Goal: Task Accomplishment & Management: Complete application form

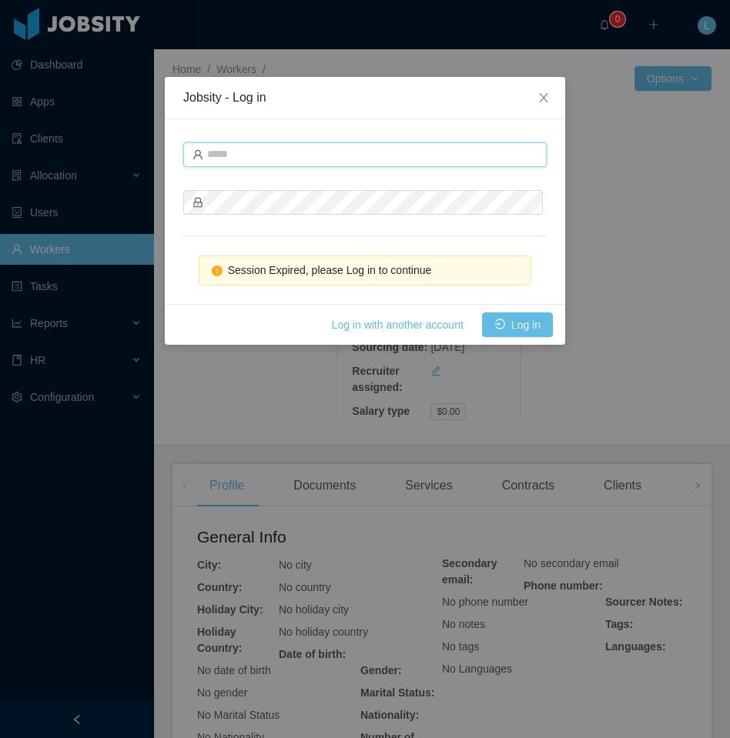
type input "**********"
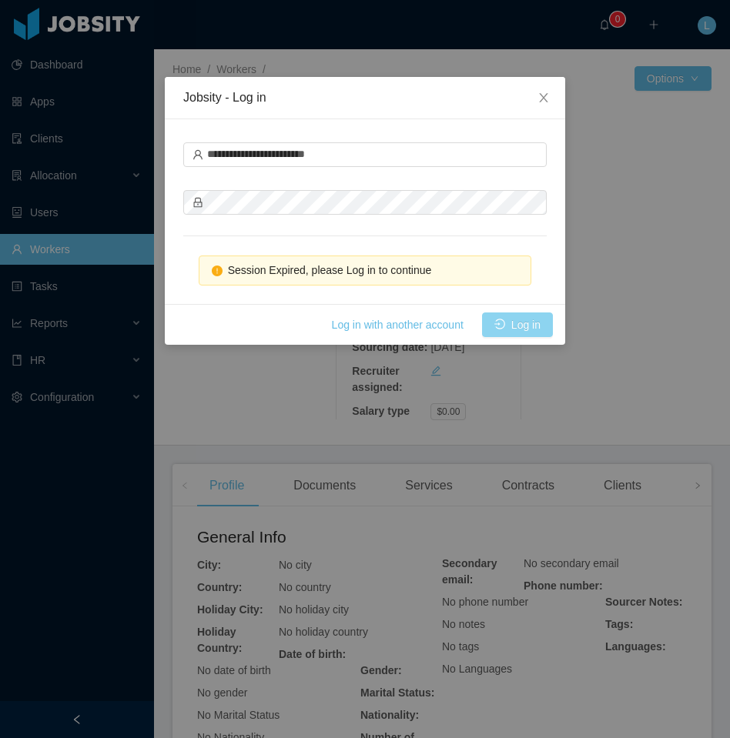
click at [488, 319] on button "Log in" at bounding box center [517, 325] width 71 height 25
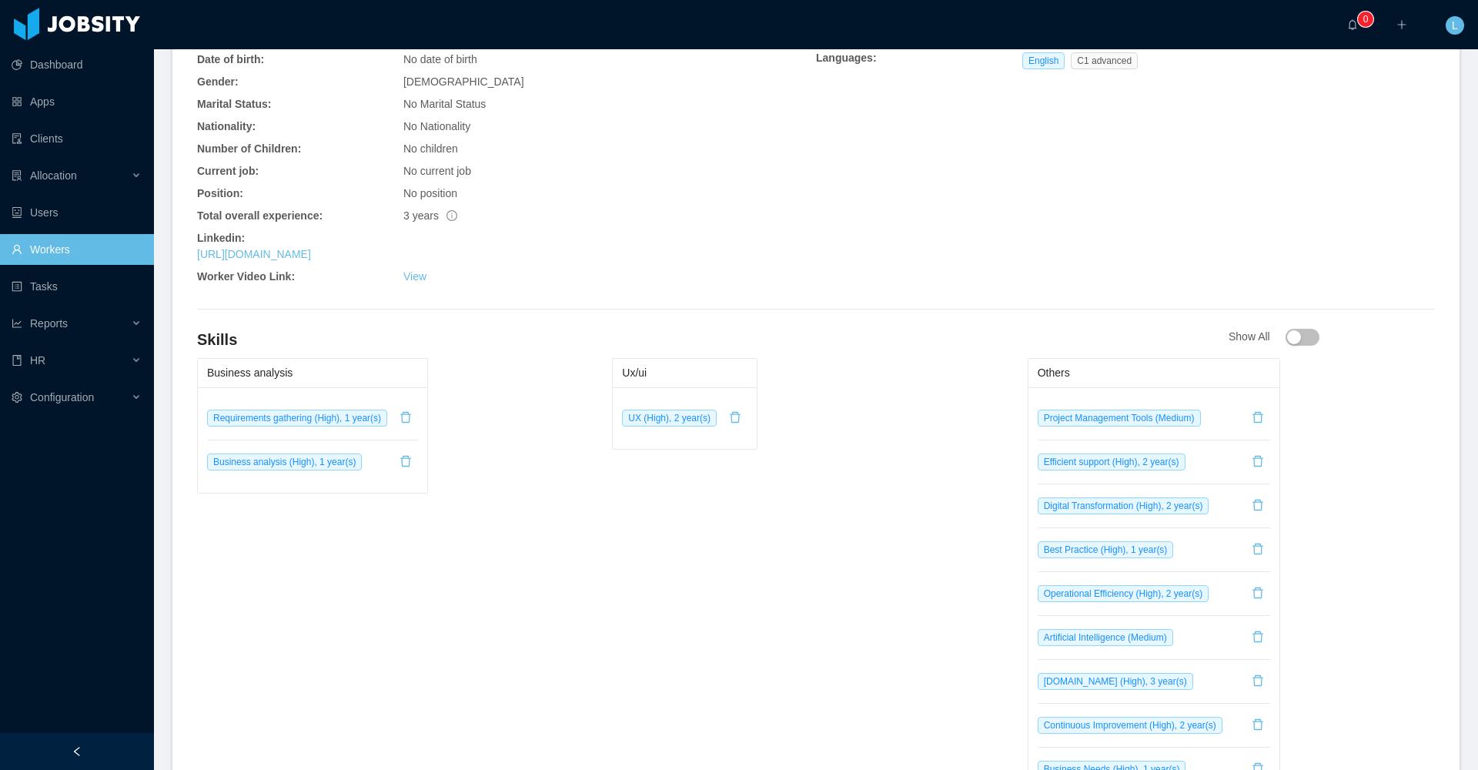
scroll to position [448, 0]
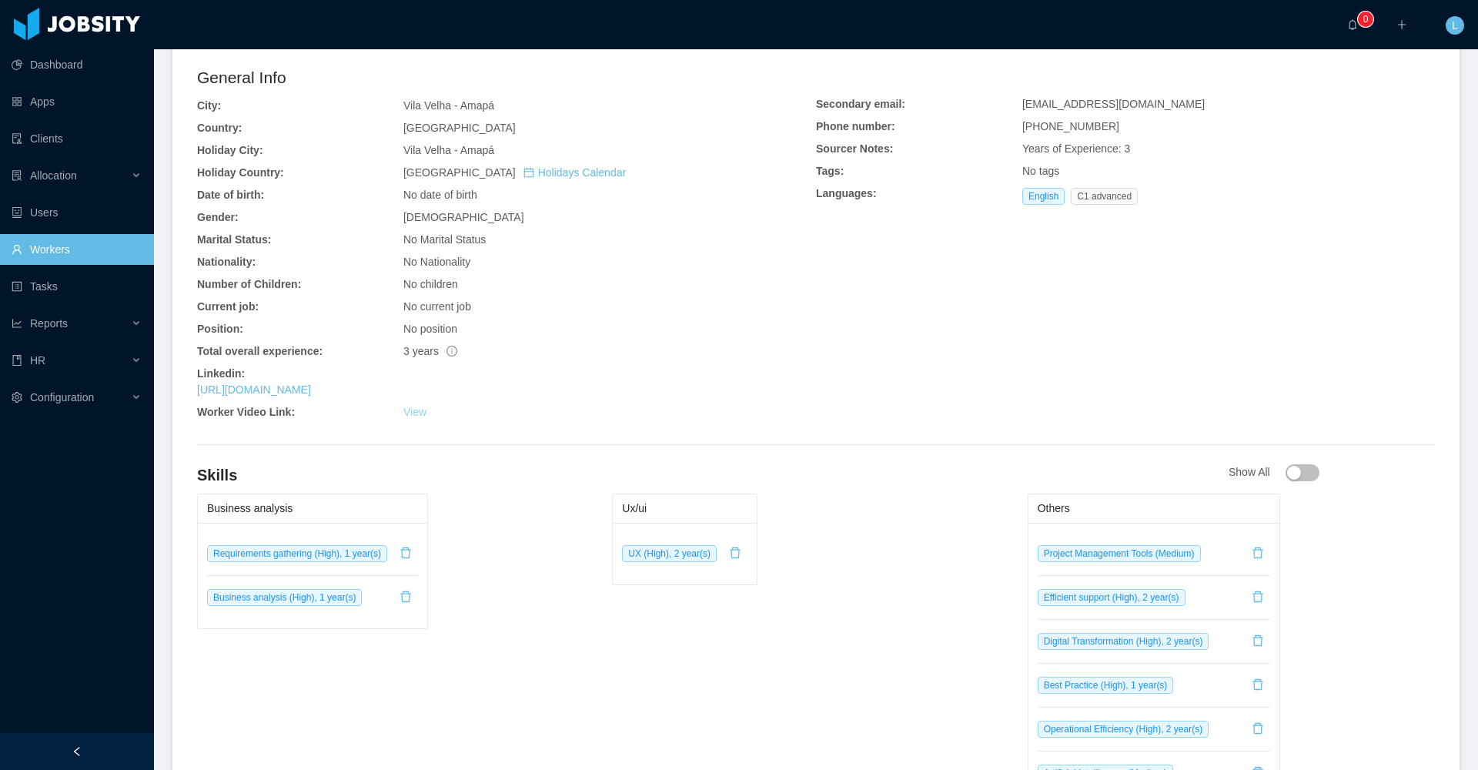
click at [414, 409] on link "View" at bounding box center [414, 412] width 23 height 12
click at [311, 387] on link "https://www.linkedin.com/in/alcantech" at bounding box center [254, 389] width 114 height 12
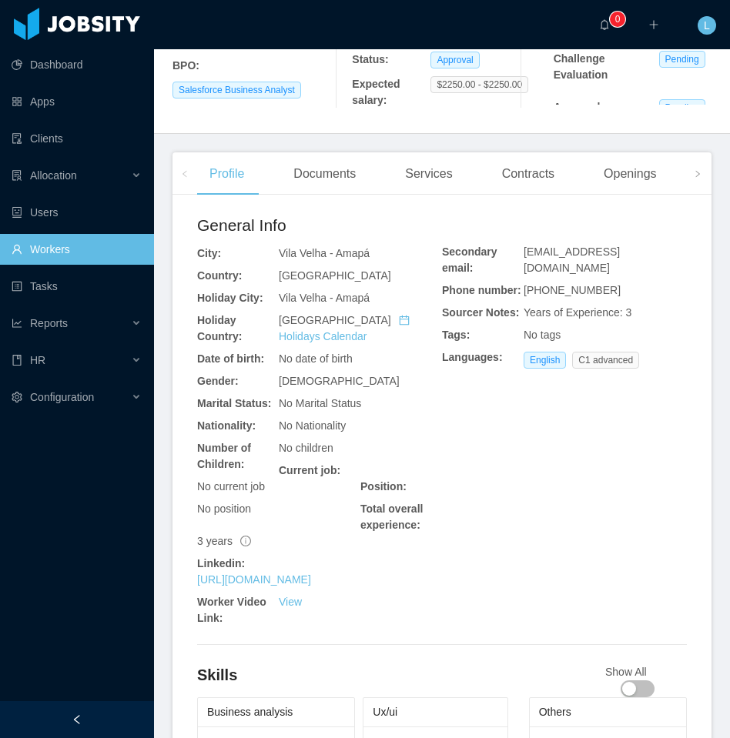
scroll to position [0, 0]
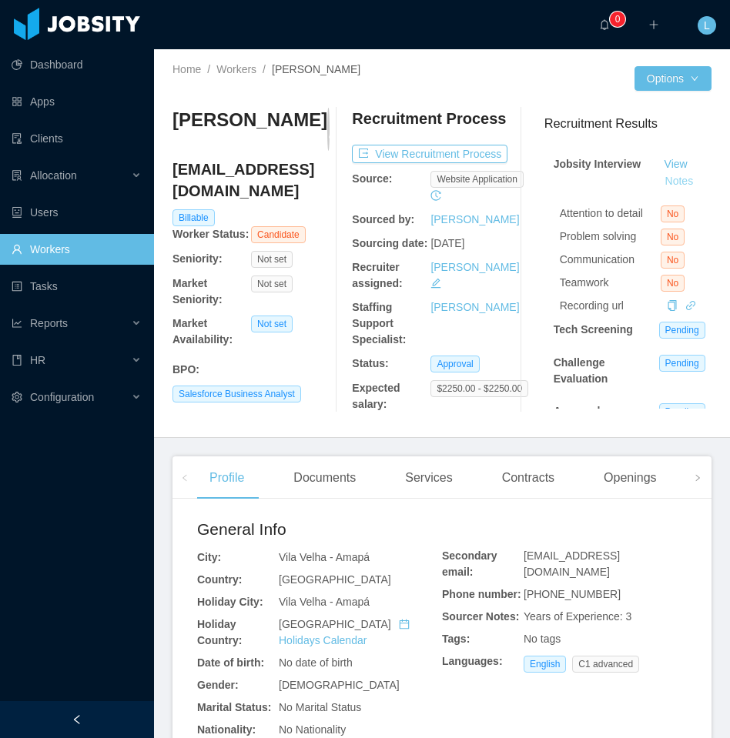
click at [682, 172] on button "Notes" at bounding box center [679, 181] width 41 height 18
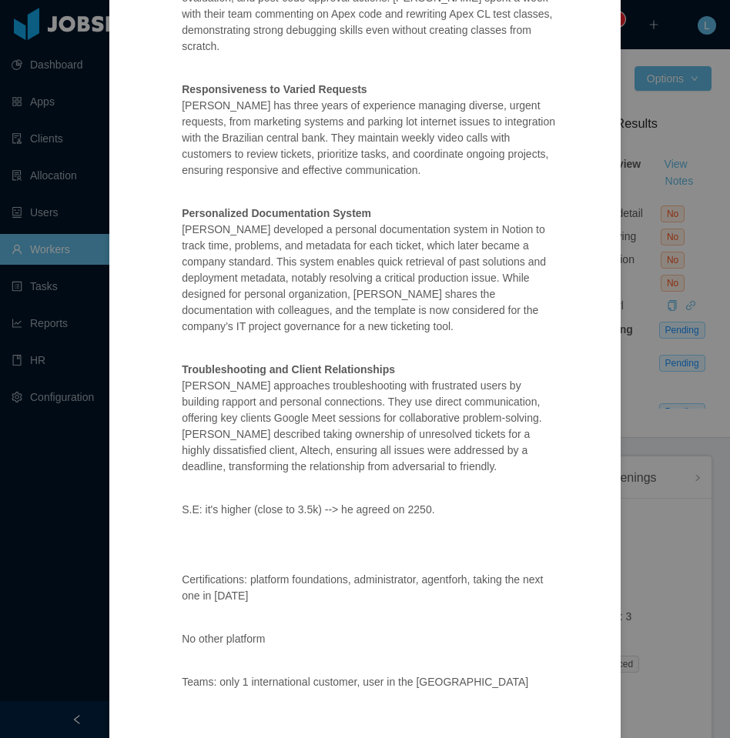
scroll to position [454, 0]
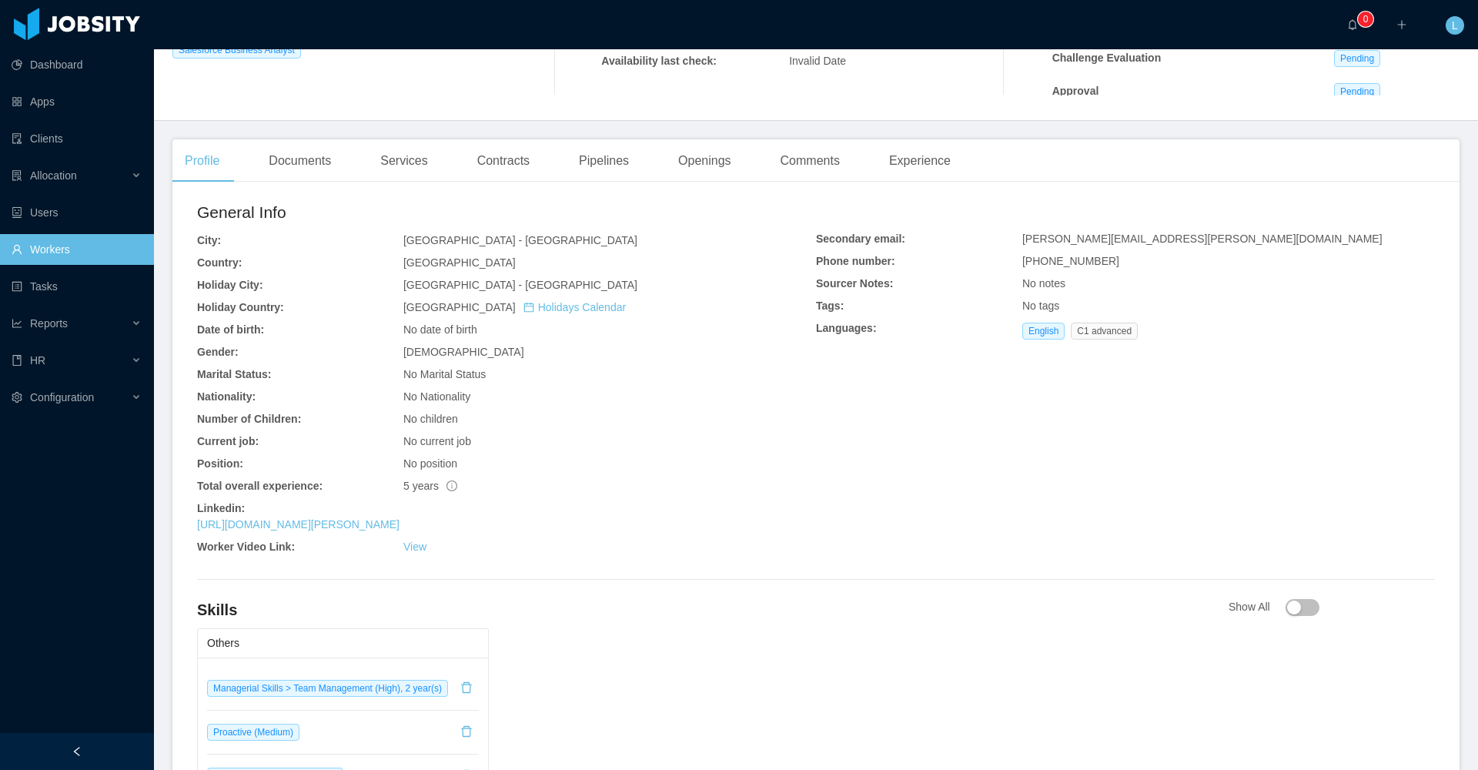
scroll to position [485, 0]
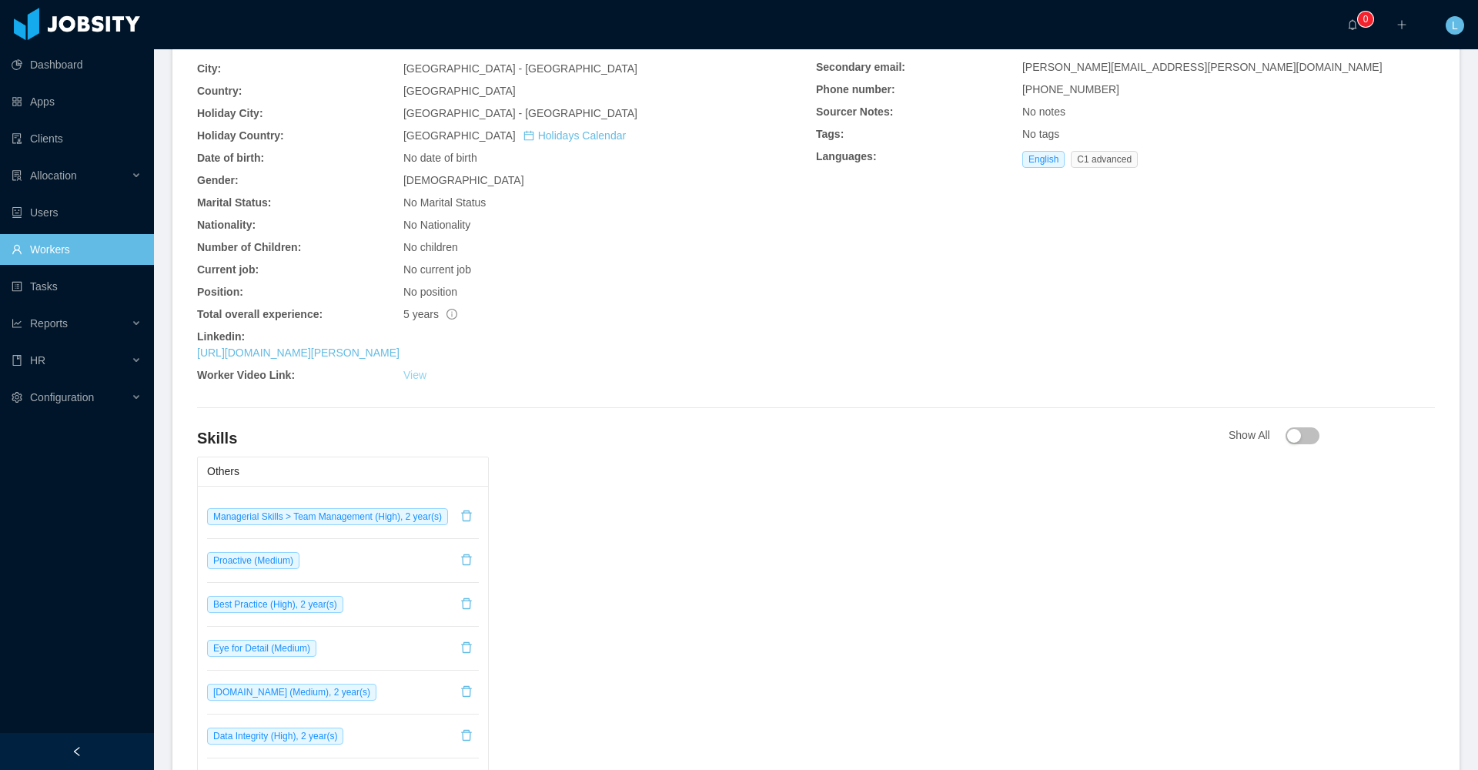
click at [414, 371] on link "View" at bounding box center [414, 375] width 23 height 12
click at [298, 353] on link "https://www.linkedin.com/in/emilio-dufour-5b670b1b3" at bounding box center [298, 353] width 203 height 12
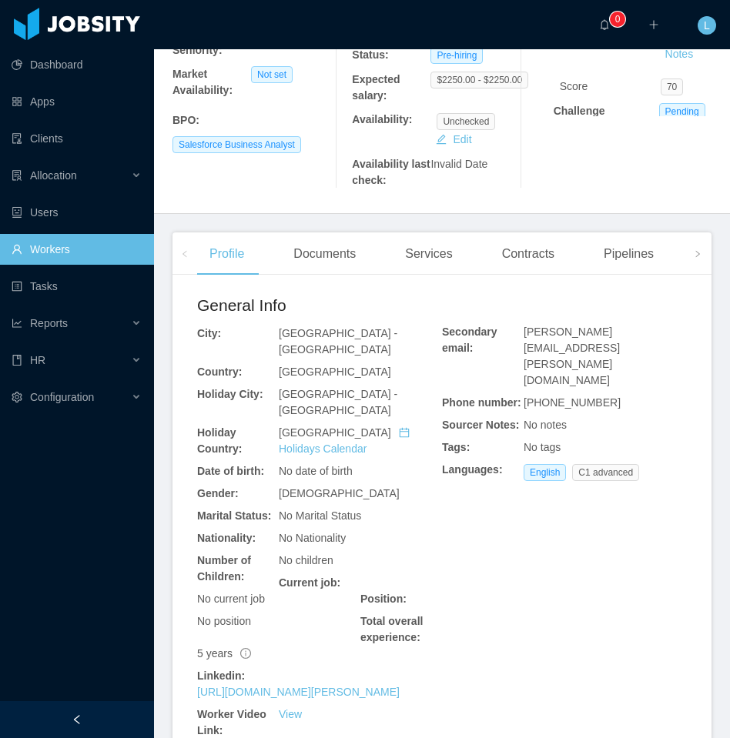
scroll to position [296, 0]
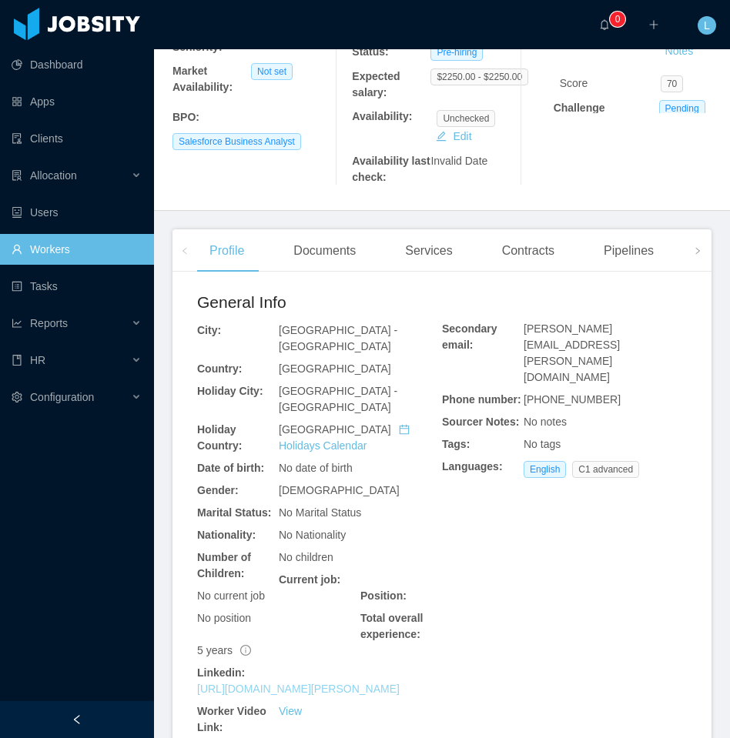
click at [300, 685] on link "https://www.linkedin.com/in/emilio-dufour-5b670b1b3" at bounding box center [298, 689] width 203 height 12
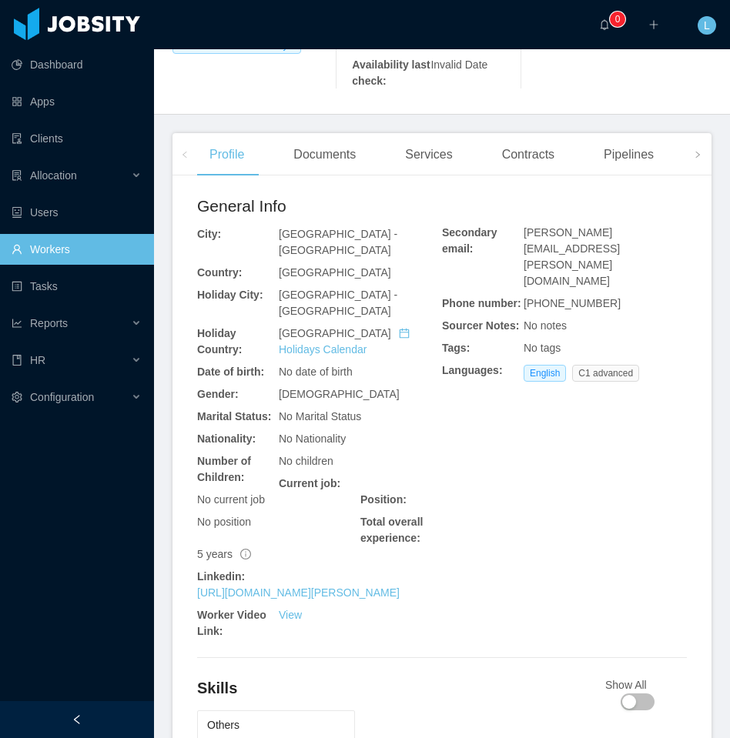
scroll to position [0, 0]
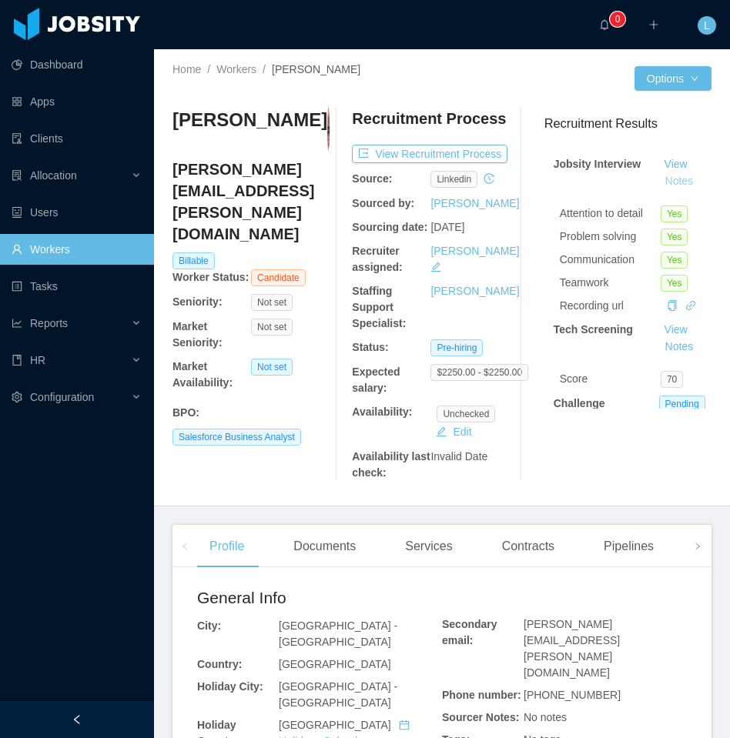
click at [685, 172] on button "Notes" at bounding box center [679, 181] width 41 height 18
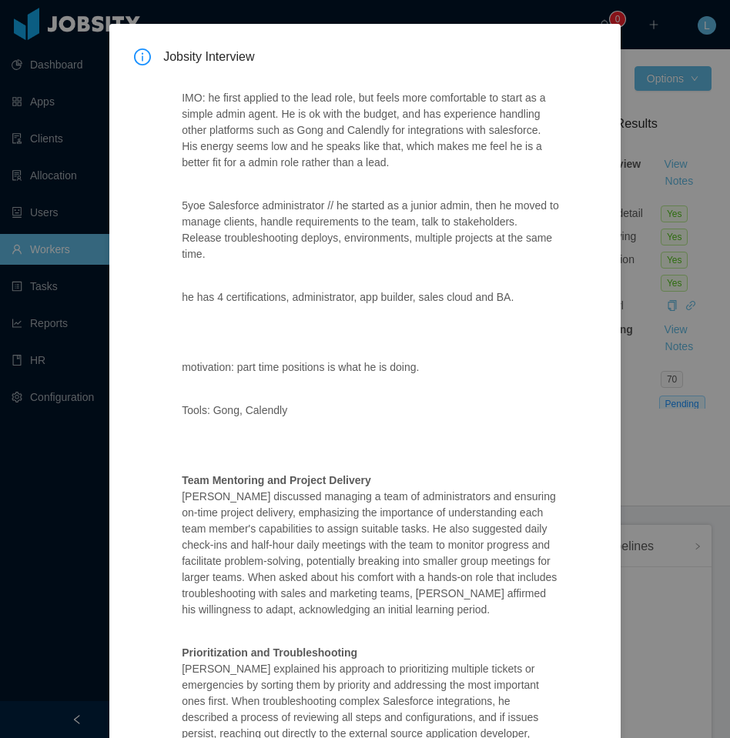
scroll to position [382, 0]
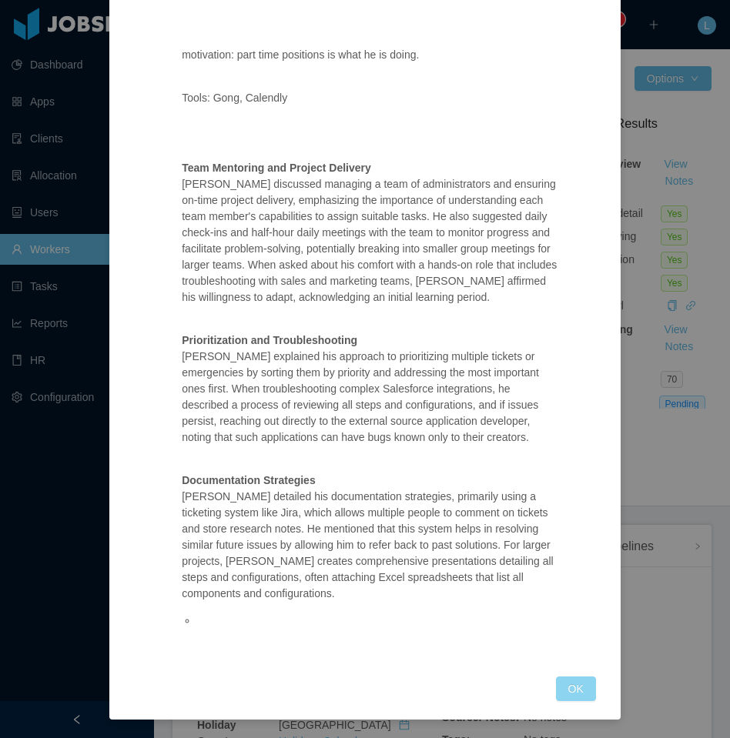
click at [561, 688] on button "OK" at bounding box center [576, 689] width 40 height 25
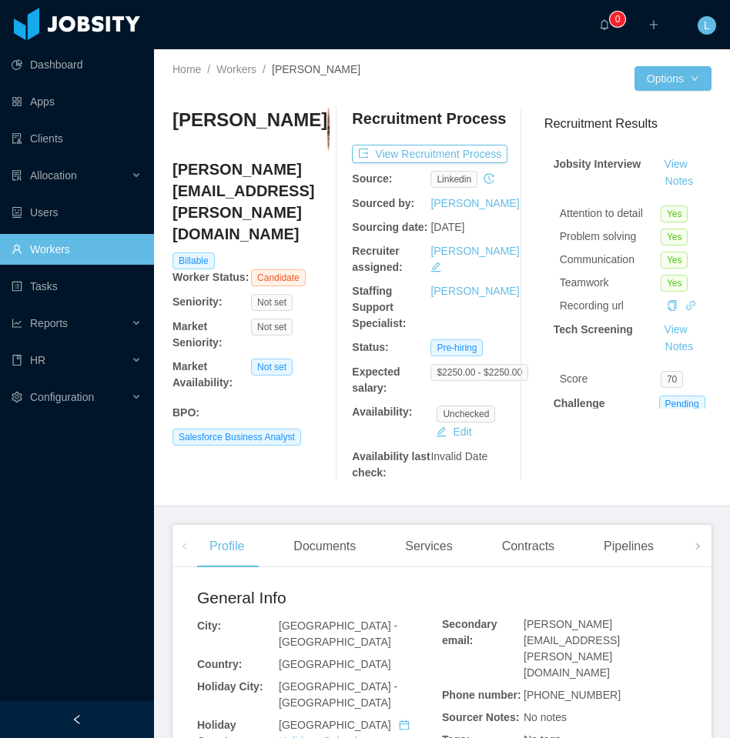
scroll to position [305, 0]
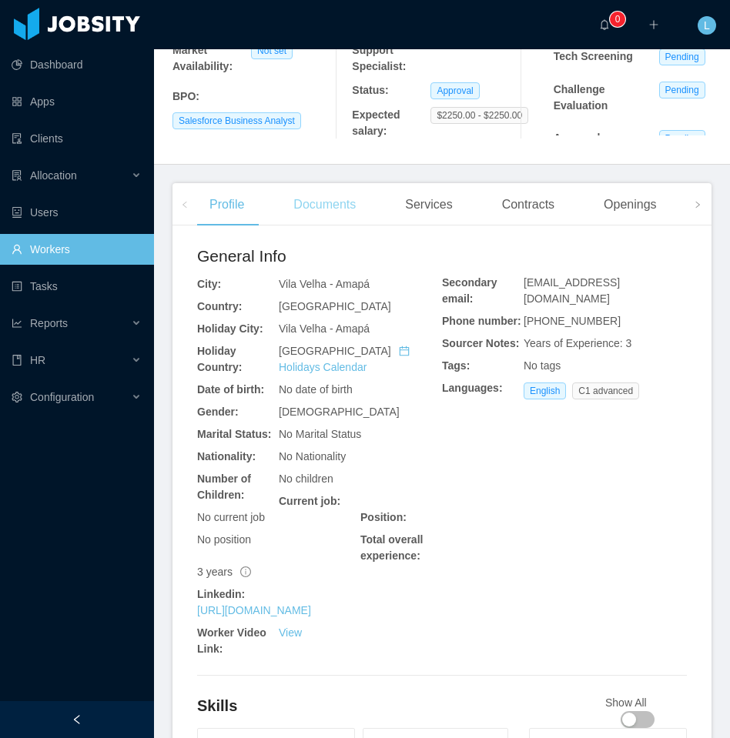
click at [340, 226] on div "Documents" at bounding box center [324, 204] width 87 height 43
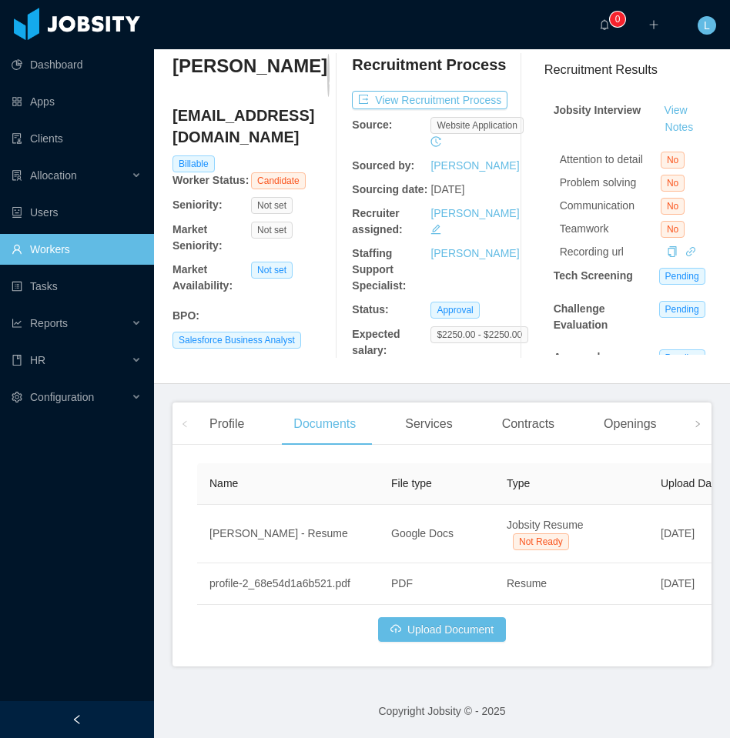
scroll to position [124, 0]
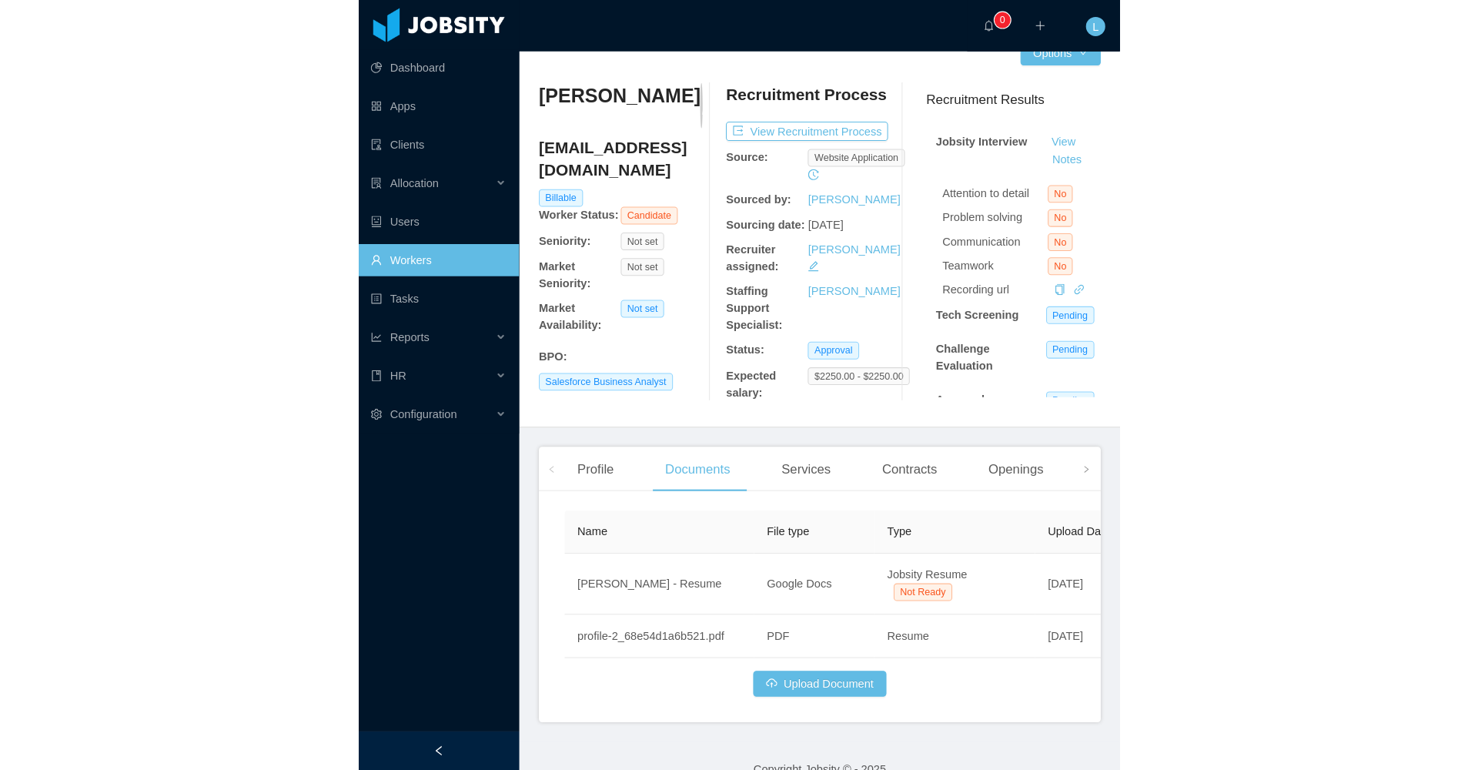
scroll to position [0, 0]
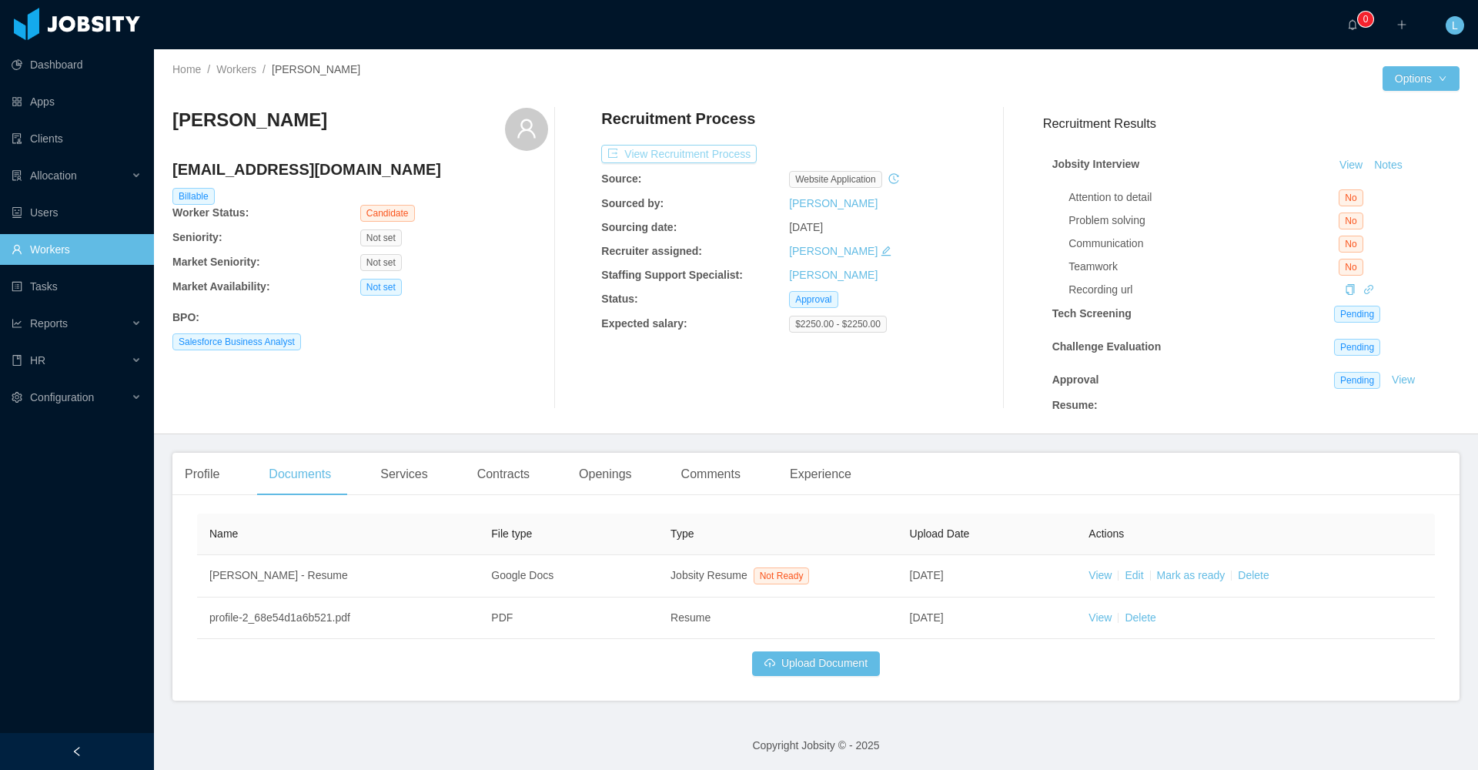
click at [690, 156] on button "View Recruitment Process" at bounding box center [679, 154] width 156 height 18
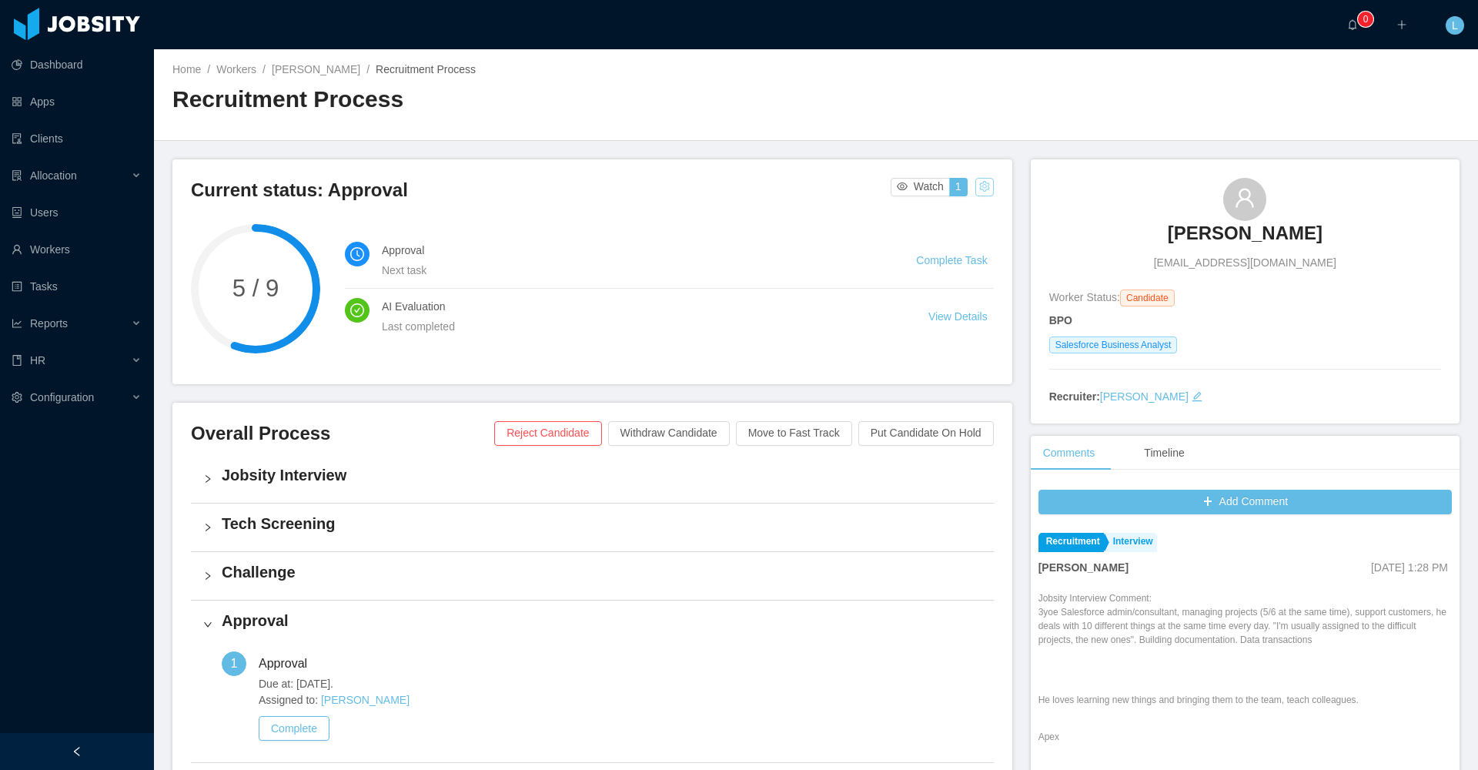
click at [729, 189] on button "button" at bounding box center [985, 187] width 18 height 18
click at [729, 236] on div "Change status" at bounding box center [939, 235] width 69 height 17
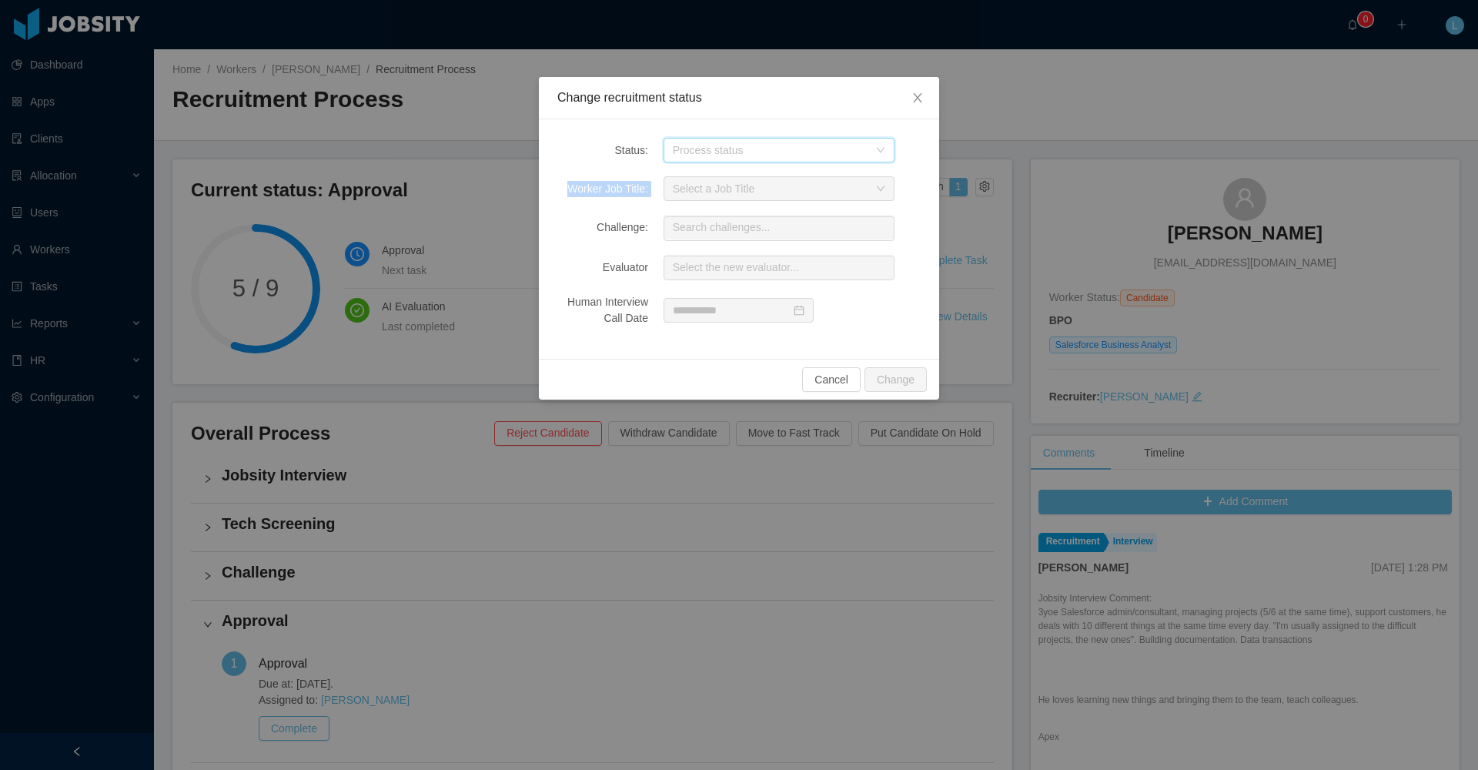
click at [729, 163] on div "Status: Process status Worker Job Title: Select a Job Title Challenge: Search c…" at bounding box center [739, 238] width 400 height 239
click at [729, 155] on div "Process status" at bounding box center [774, 150] width 203 height 23
click at [729, 102] on icon "icon: close" at bounding box center [917, 97] width 8 height 9
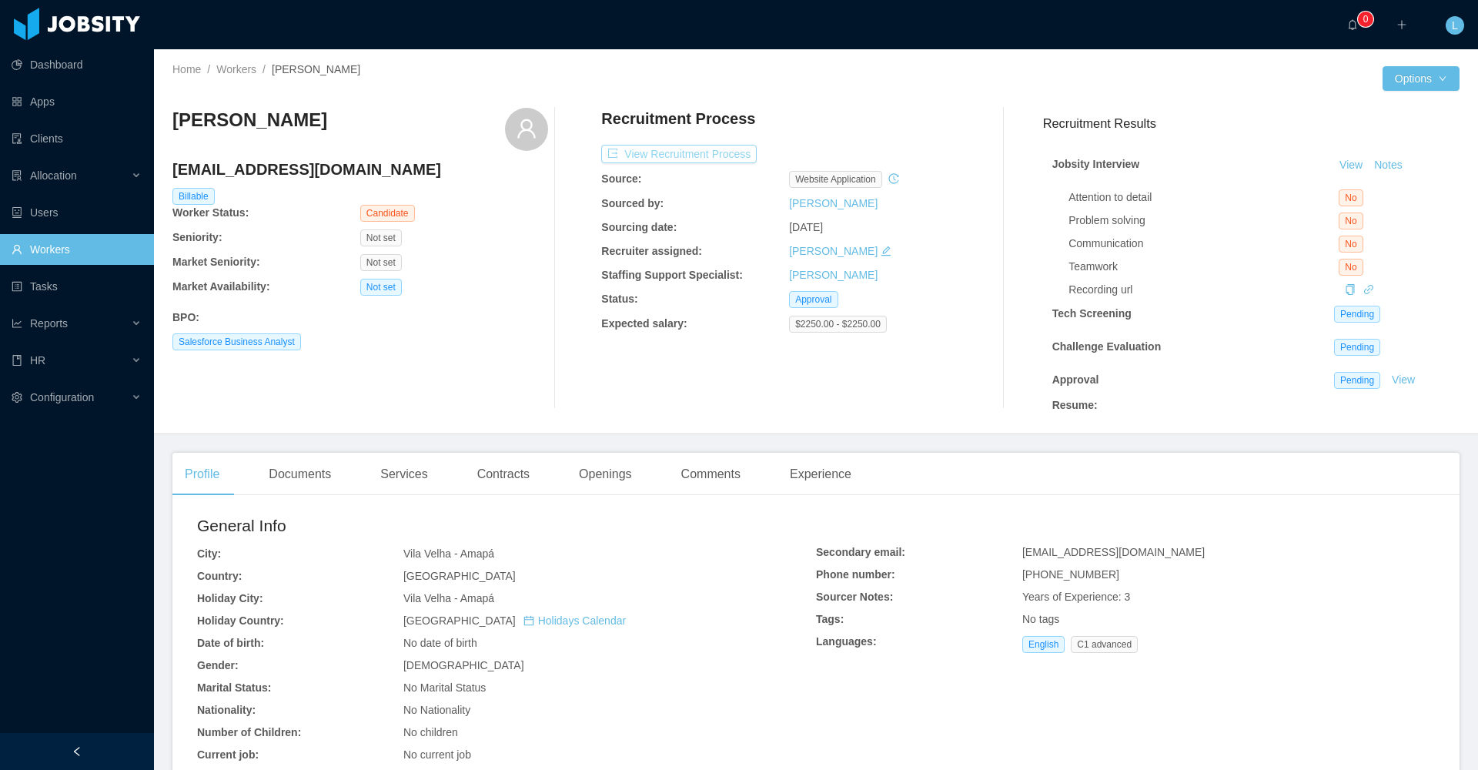
click at [667, 148] on button "View Recruitment Process" at bounding box center [679, 154] width 156 height 18
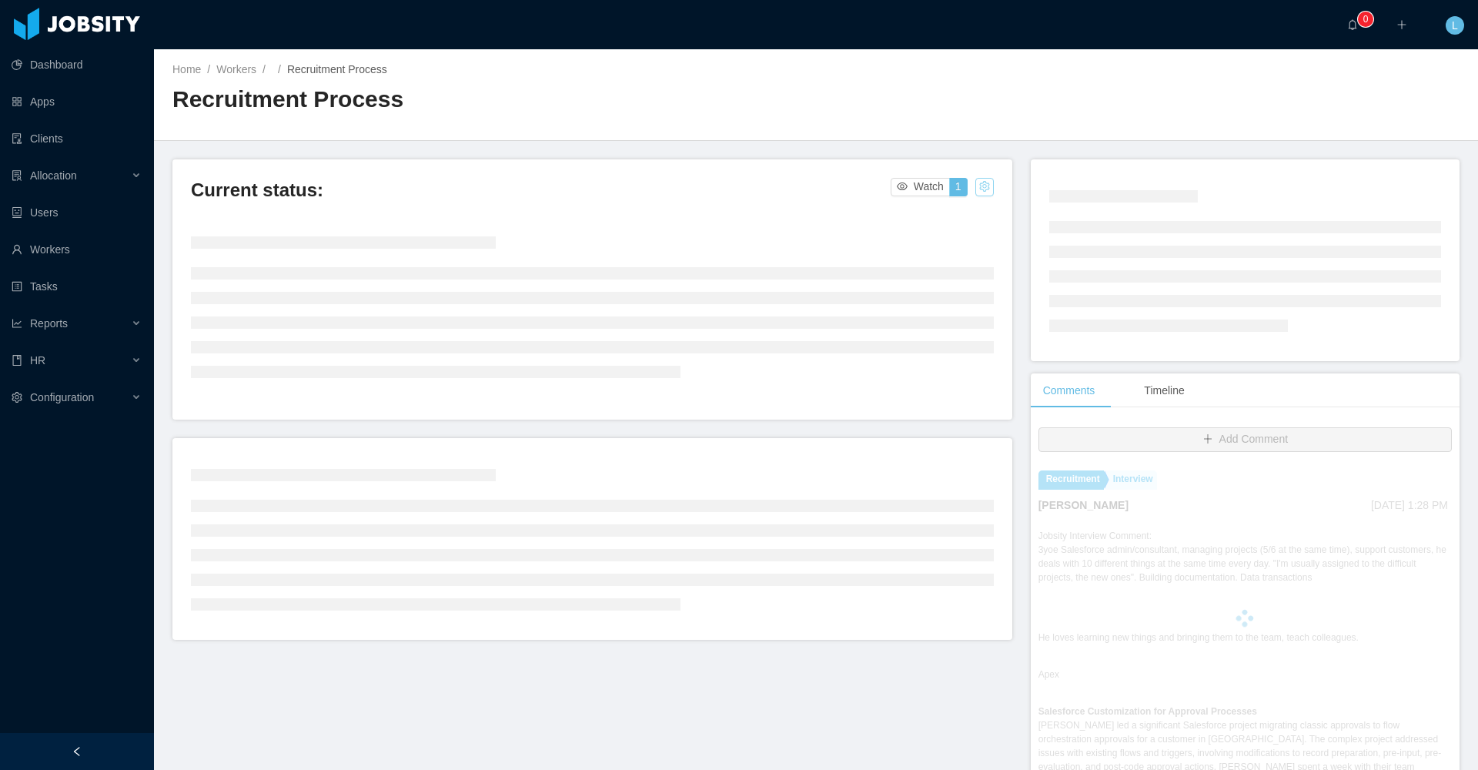
click at [729, 193] on button "button" at bounding box center [985, 187] width 18 height 18
click at [729, 234] on div "Change status" at bounding box center [939, 235] width 69 height 17
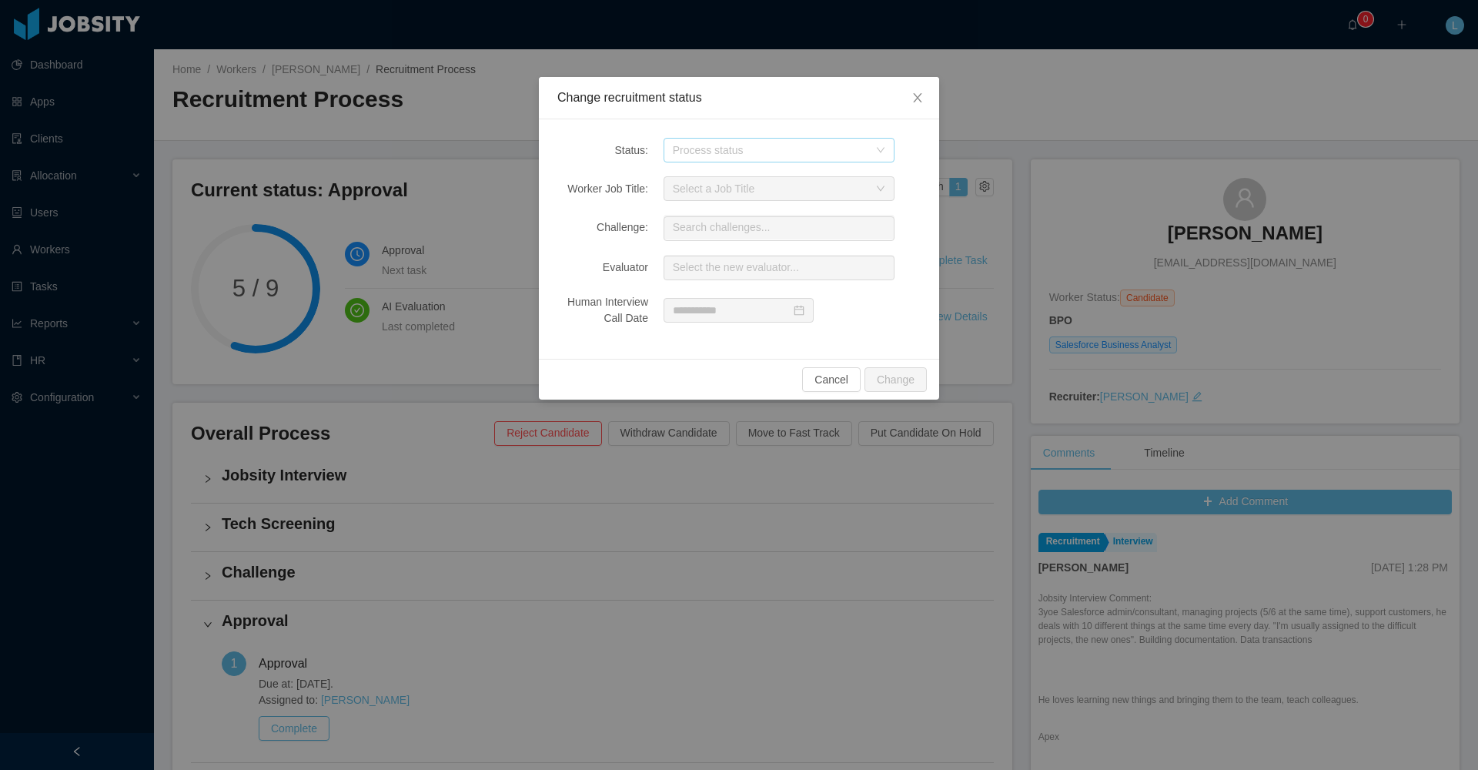
click at [729, 155] on div "Process status" at bounding box center [771, 149] width 196 height 15
click at [729, 103] on icon "icon: close" at bounding box center [918, 98] width 12 height 12
click at [729, 103] on span "Close" at bounding box center [917, 98] width 43 height 43
click at [729, 141] on div "Process status" at bounding box center [779, 150] width 231 height 25
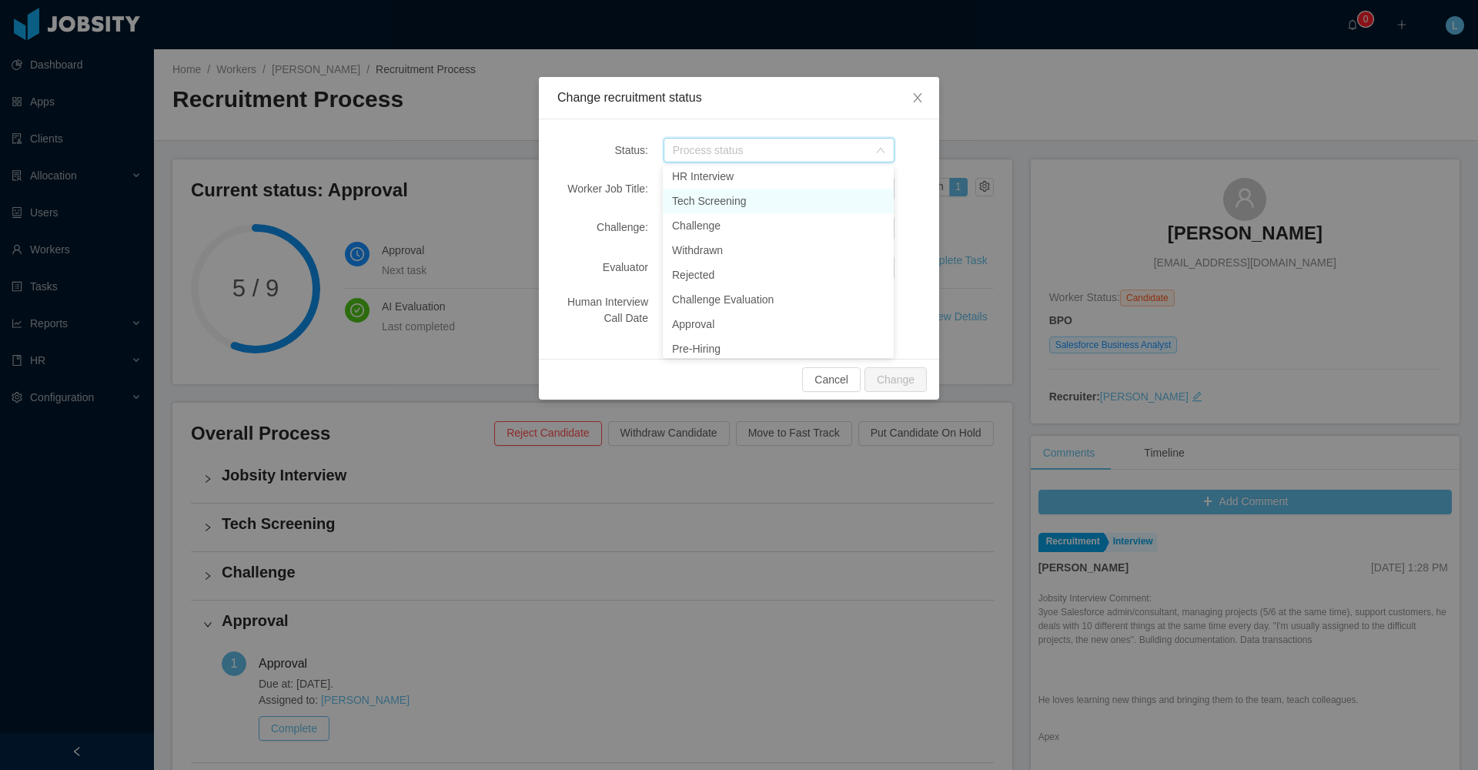
scroll to position [153, 0]
click at [725, 203] on li "Approval" at bounding box center [778, 200] width 231 height 25
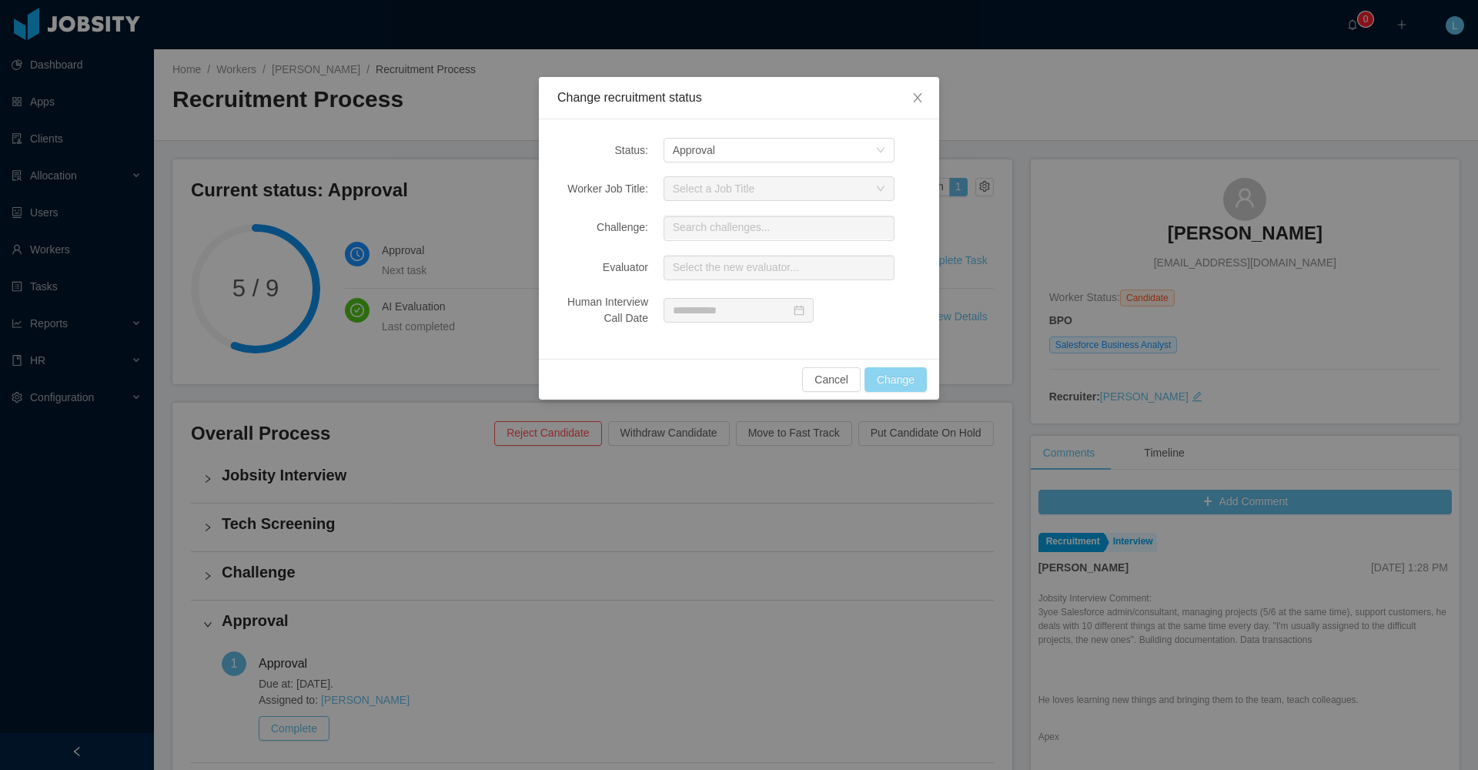
click at [729, 380] on button "Change" at bounding box center [896, 379] width 62 height 25
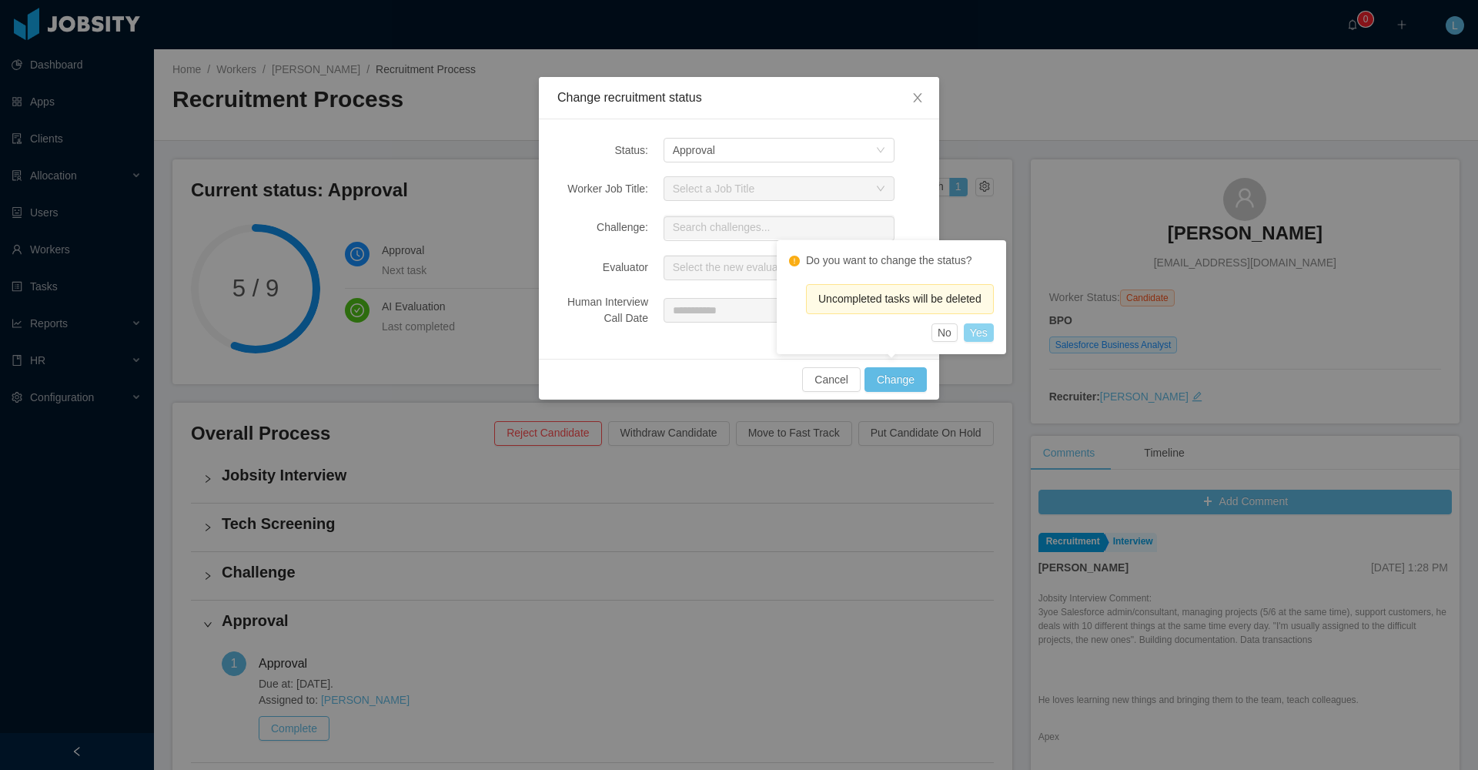
click at [729, 330] on button "Yes" at bounding box center [979, 332] width 30 height 18
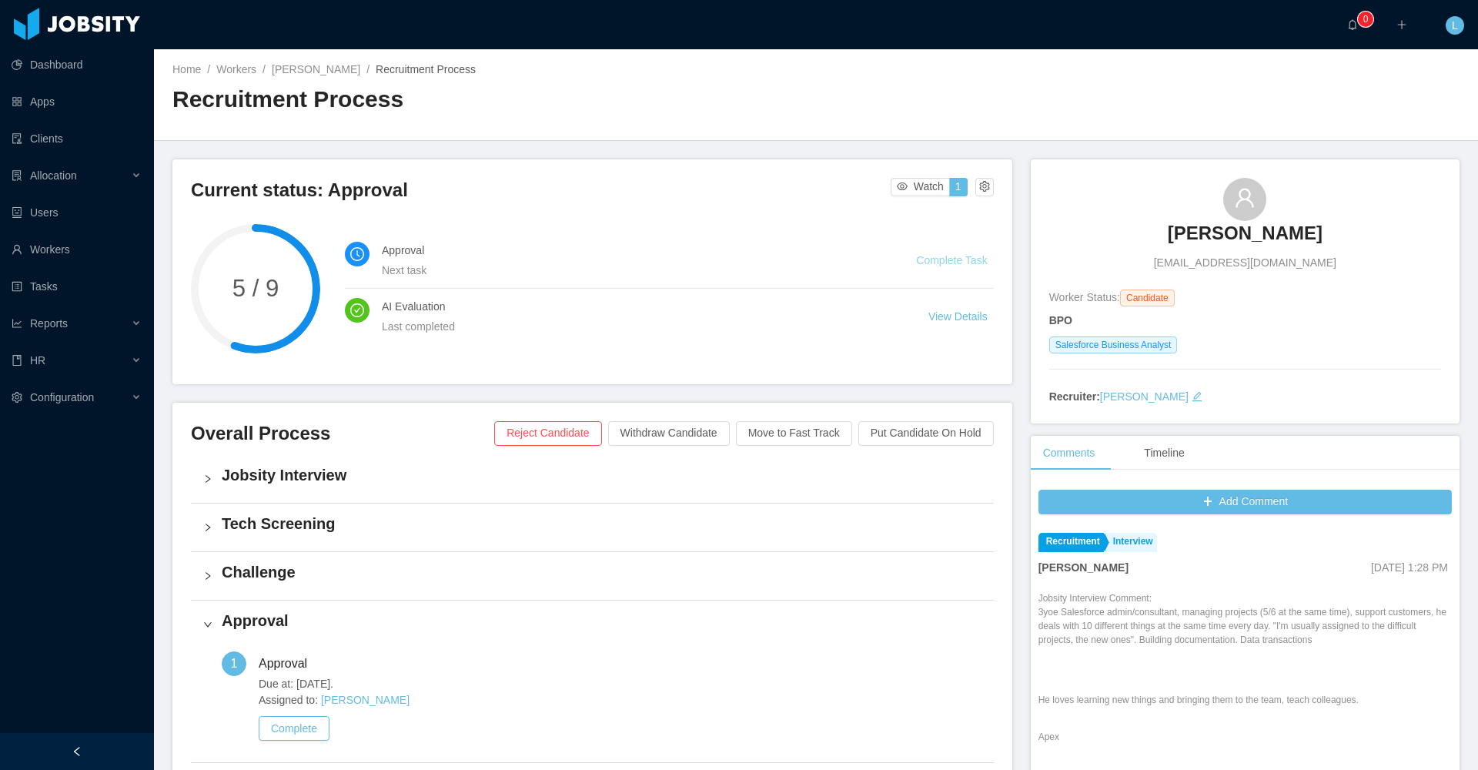
click at [729, 265] on link "Complete Task" at bounding box center [951, 260] width 71 height 12
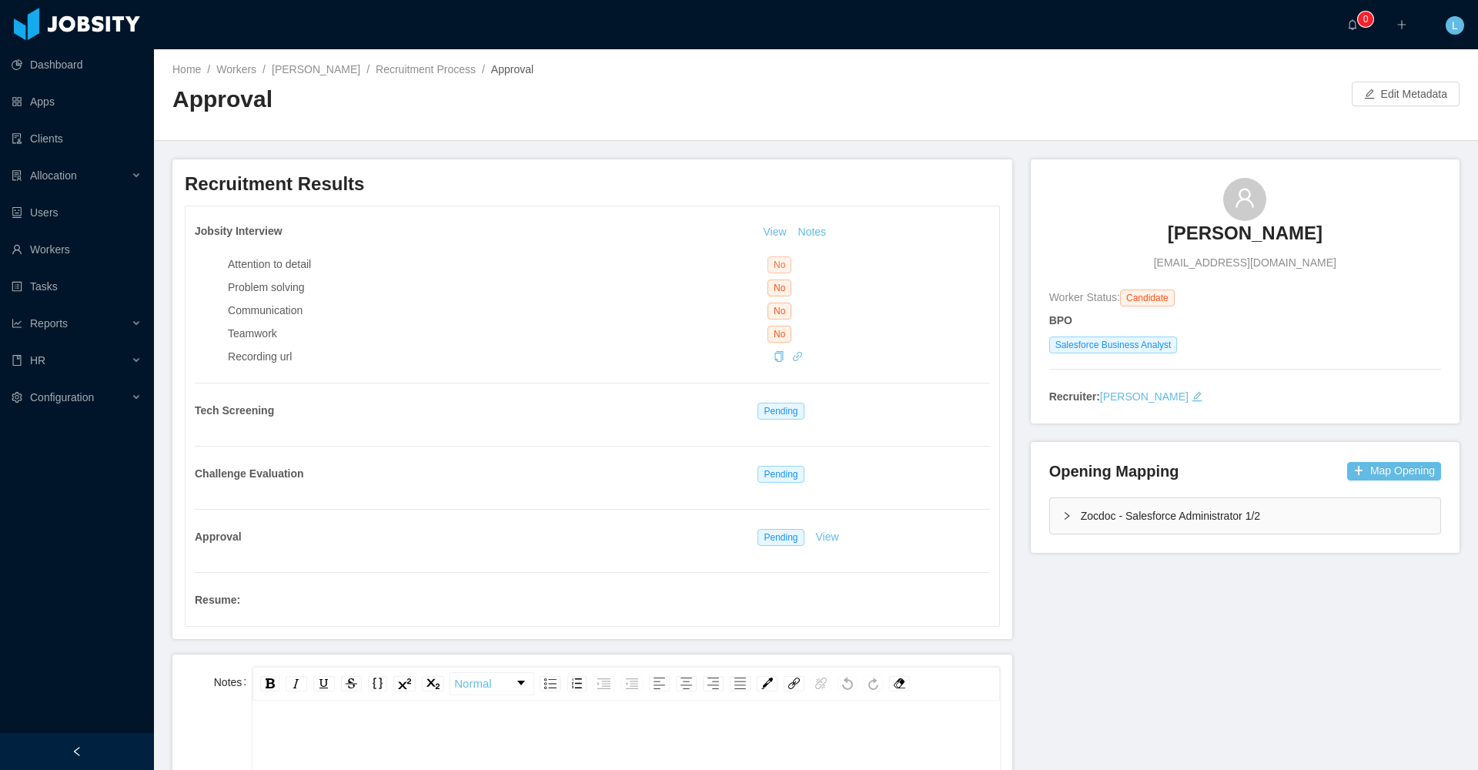
click at [729, 267] on span "No" at bounding box center [780, 264] width 24 height 17
click at [729, 286] on span "No" at bounding box center [780, 288] width 24 height 17
click at [729, 540] on link "View" at bounding box center [828, 533] width 34 height 12
click at [598, 347] on div "Attention to detail No Problem solving No Communication No Teamwork No Recordin…" at bounding box center [609, 304] width 762 height 115
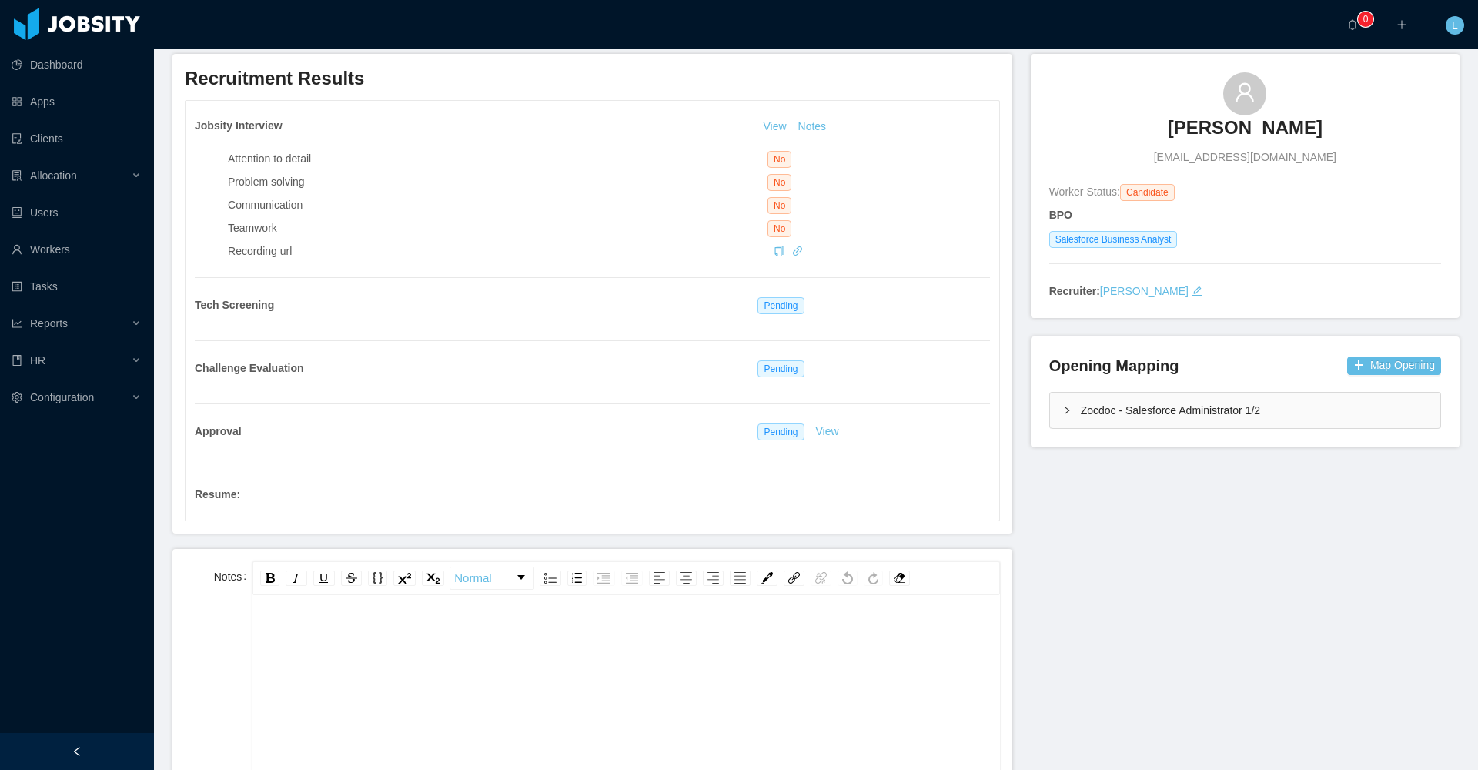
scroll to position [393, 0]
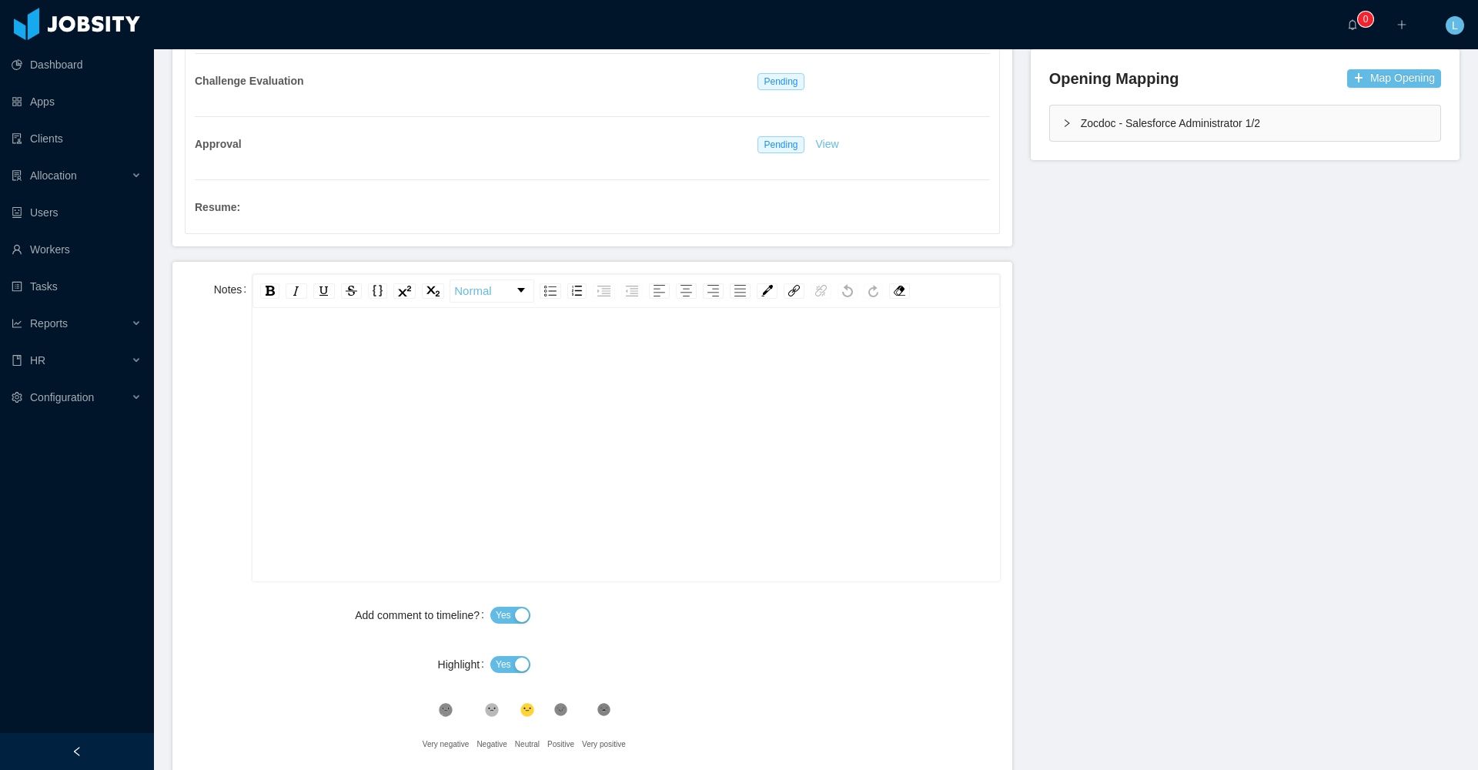
click at [357, 333] on div "rdw-wrapper" at bounding box center [626, 447] width 747 height 270
click at [331, 333] on div "rdw-wrapper" at bounding box center [626, 447] width 747 height 270
click at [264, 316] on div "rdw-wrapper" at bounding box center [626, 447] width 747 height 270
click at [275, 330] on div "rdw-wrapper" at bounding box center [626, 447] width 747 height 270
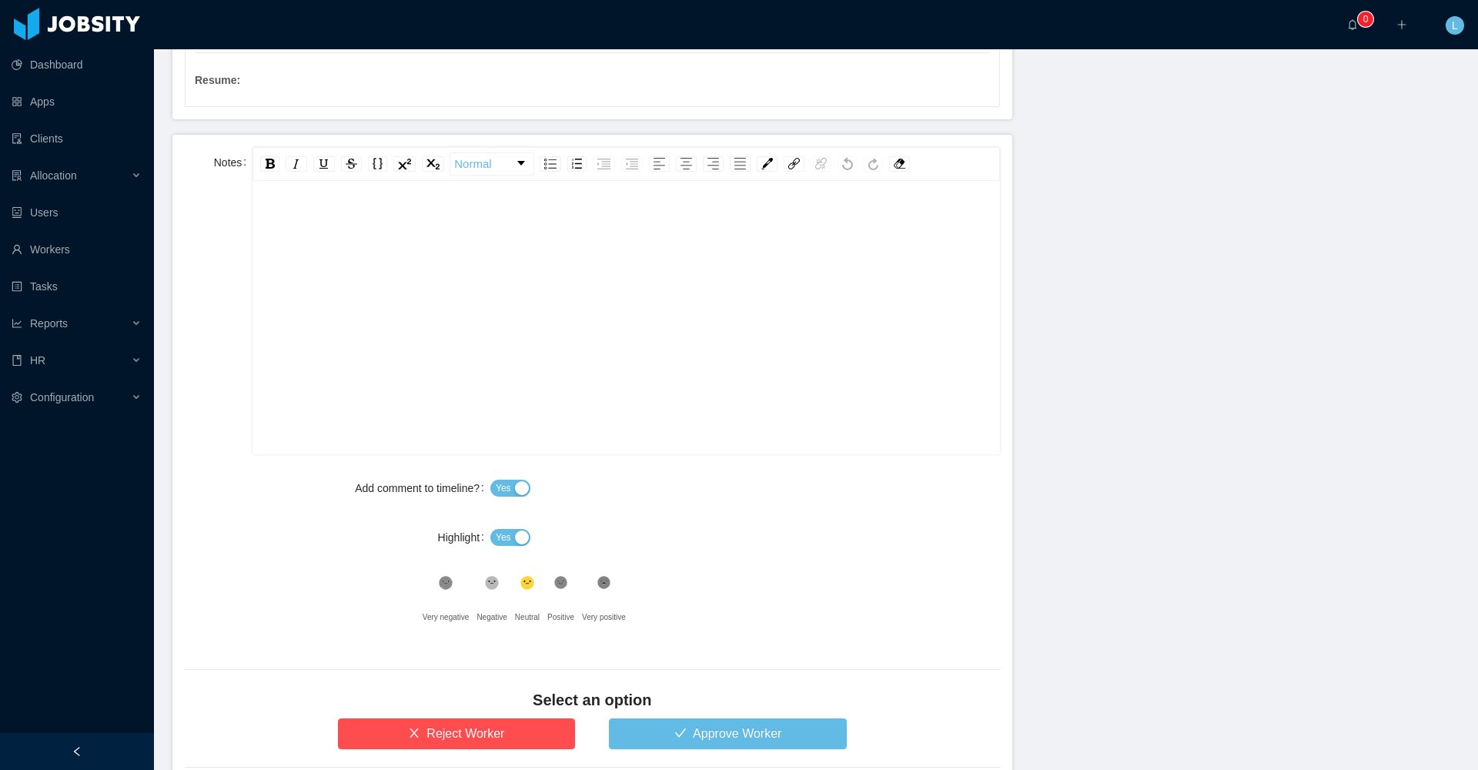
scroll to position [523, 0]
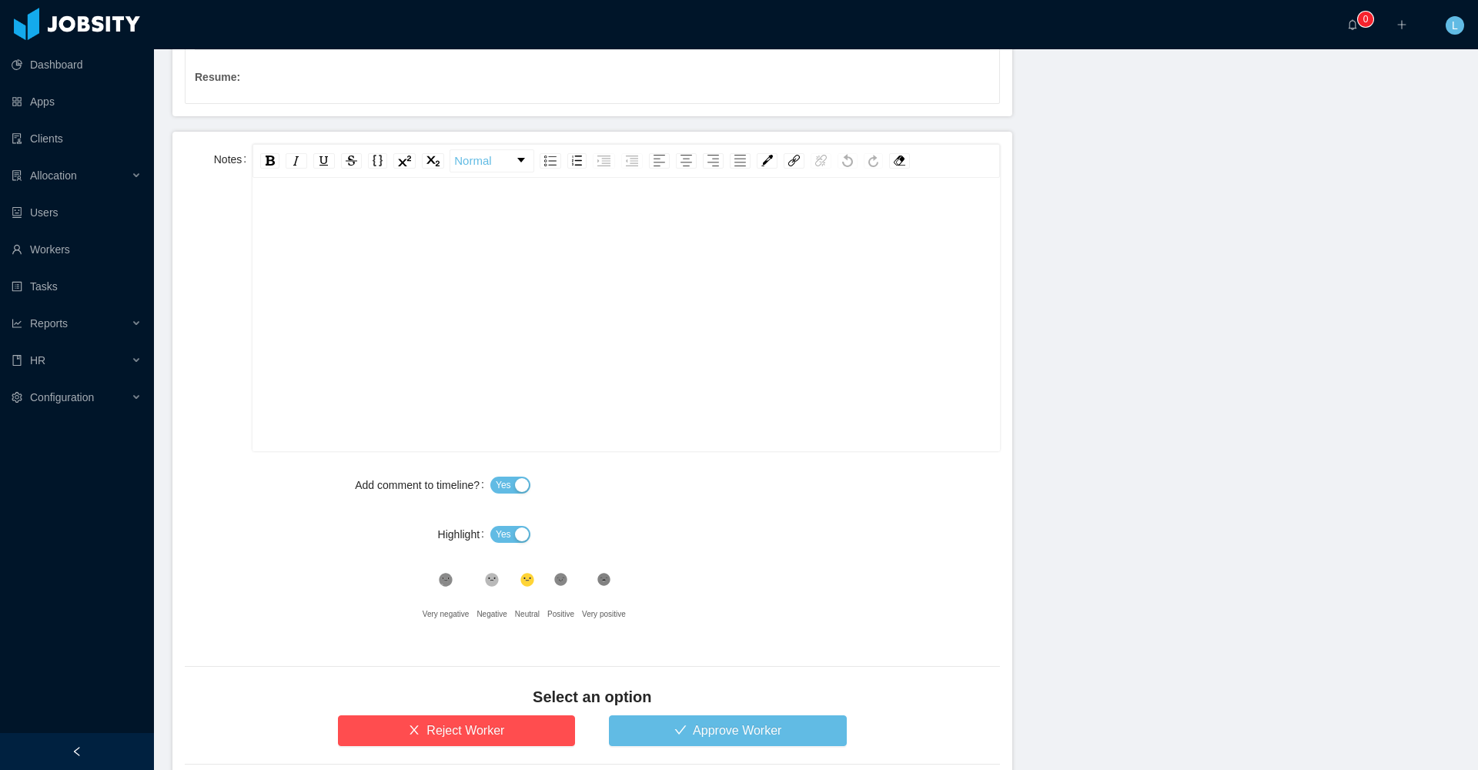
click at [596, 310] on div "rdw-editor" at bounding box center [626, 305] width 723 height 270
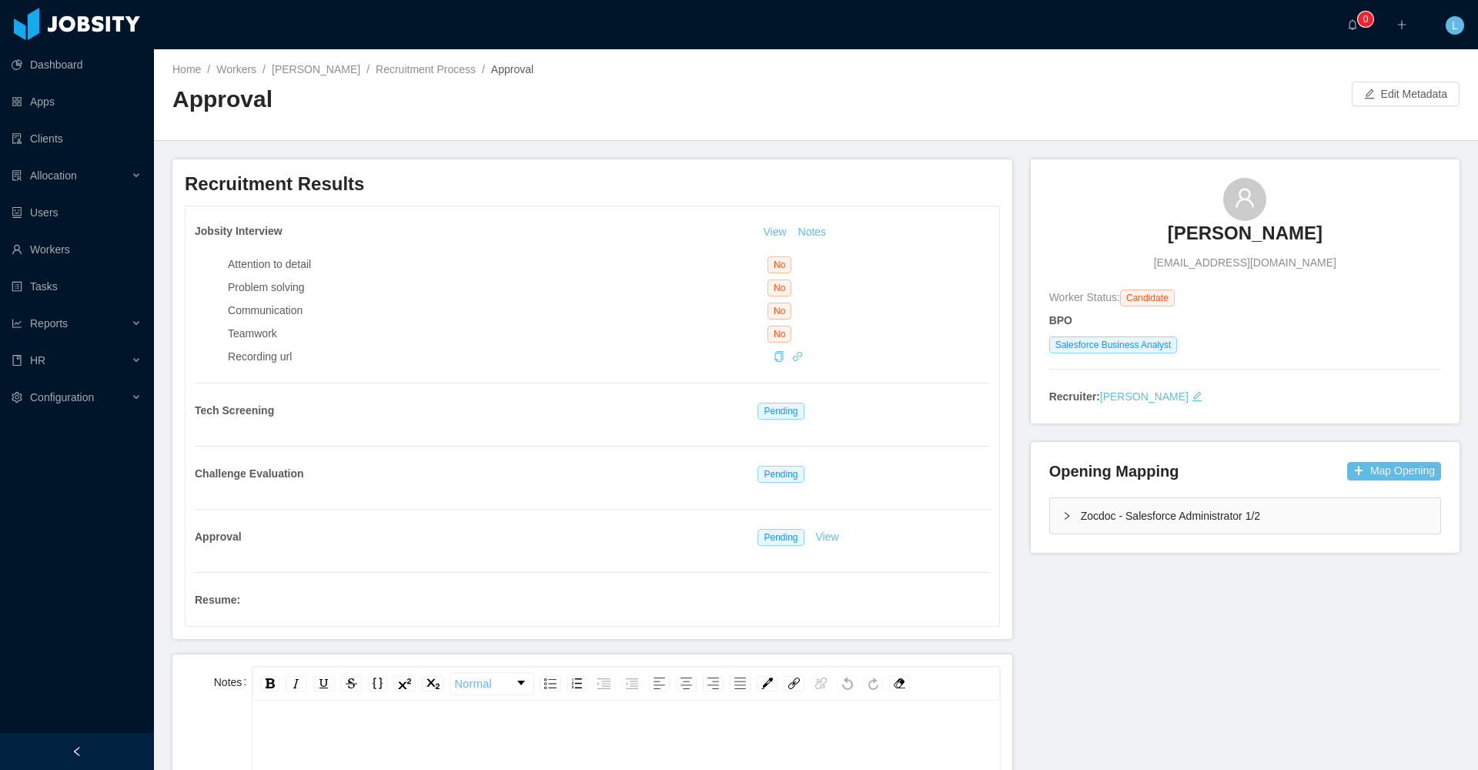
click at [658, 328] on div "Teamwork" at bounding box center [498, 334] width 540 height 16
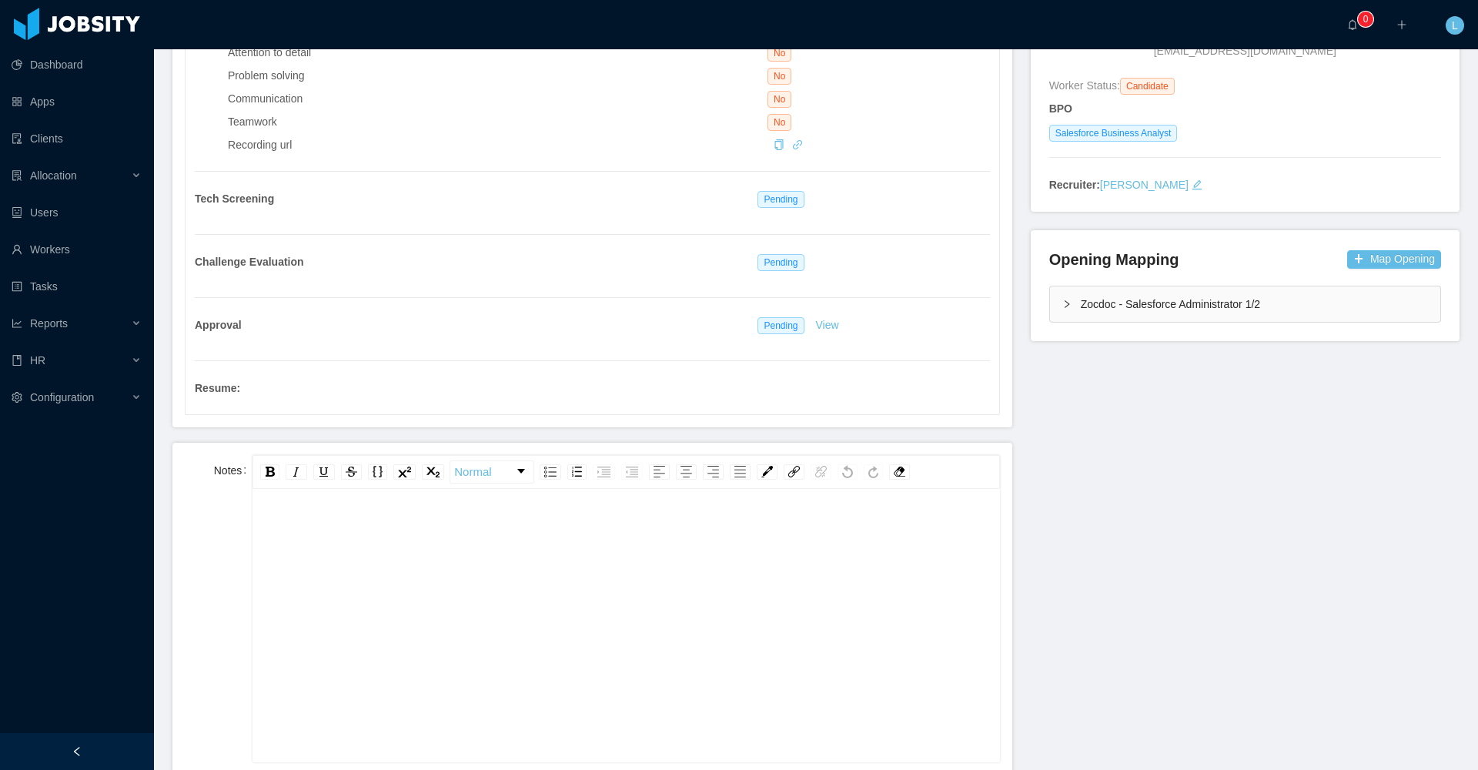
scroll to position [335, 0]
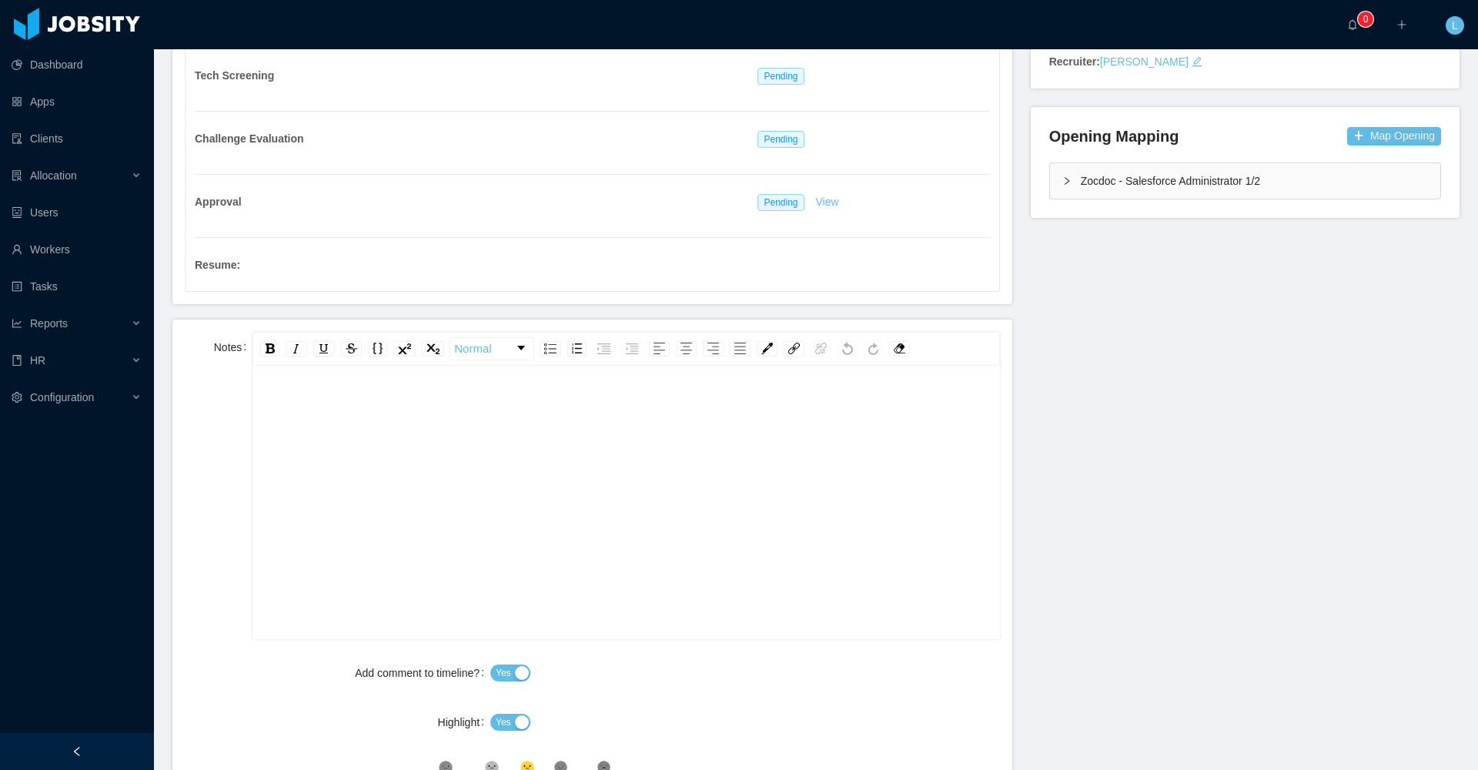
click at [401, 470] on div "rdw-editor" at bounding box center [626, 527] width 723 height 270
click at [399, 414] on div "rdw-editor" at bounding box center [626, 407] width 723 height 31
click at [440, 413] on span "**********" at bounding box center [352, 407] width 175 height 11
click at [451, 412] on span "**********" at bounding box center [358, 407] width 186 height 11
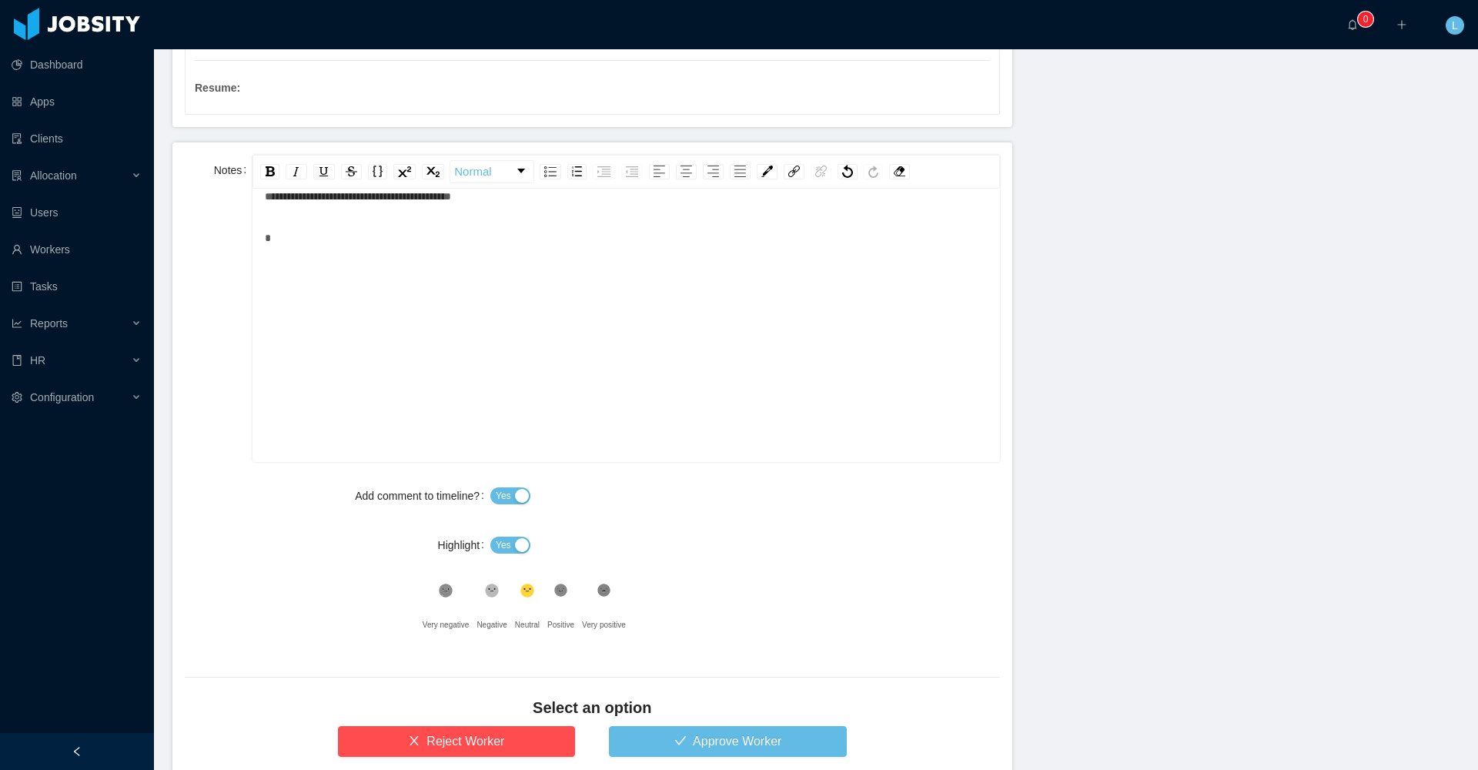
scroll to position [530, 0]
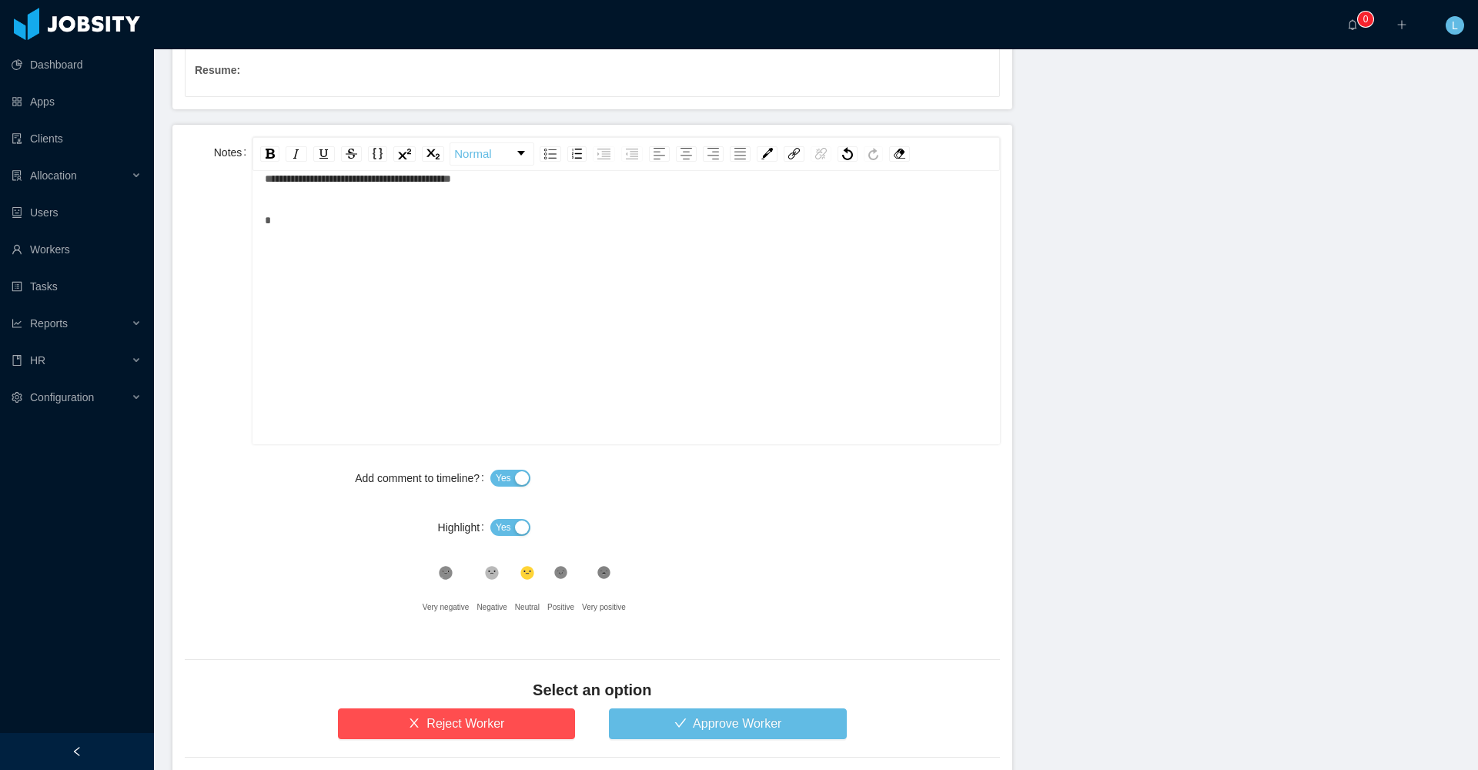
click at [574, 585] on div ".st1{fill:#232323}" at bounding box center [560, 576] width 27 height 31
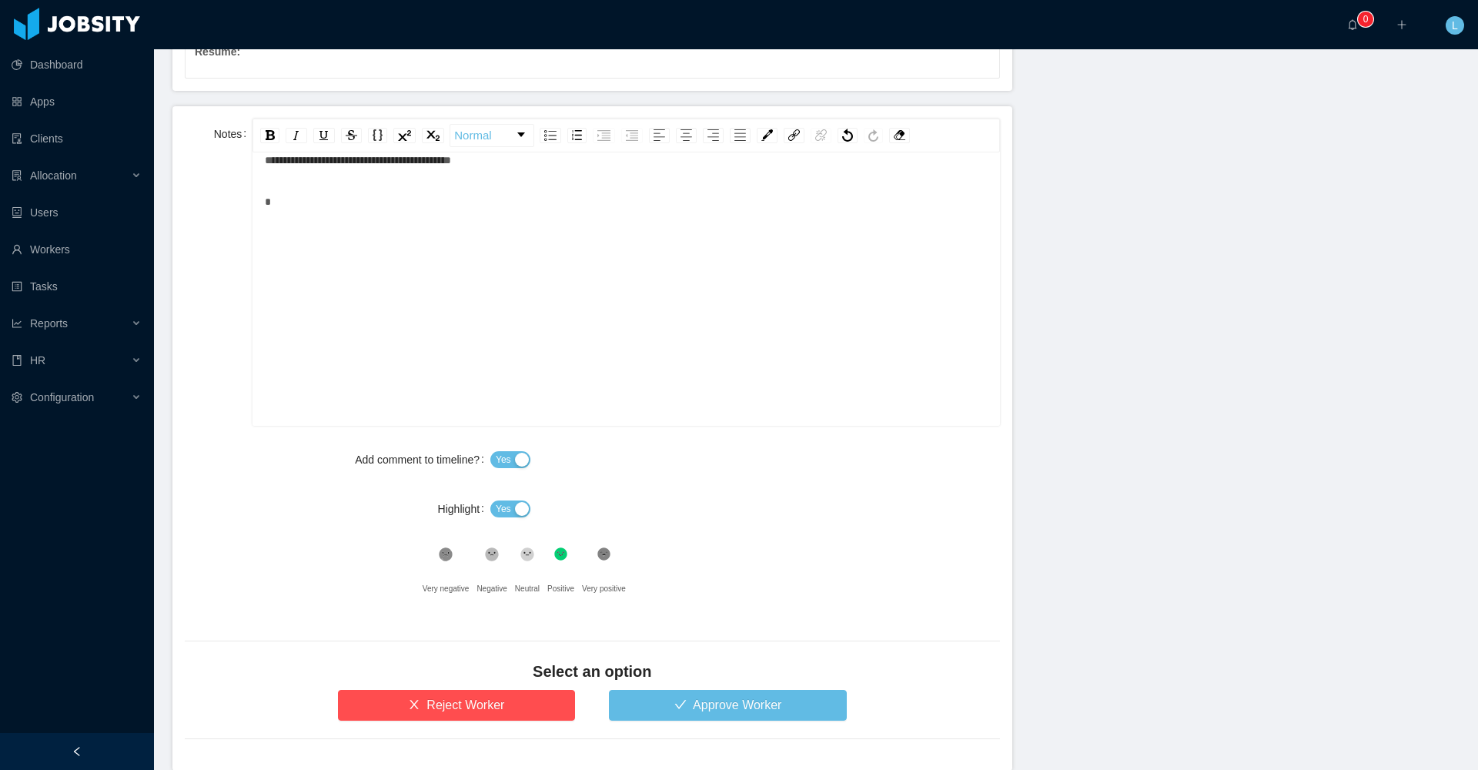
scroll to position [551, 0]
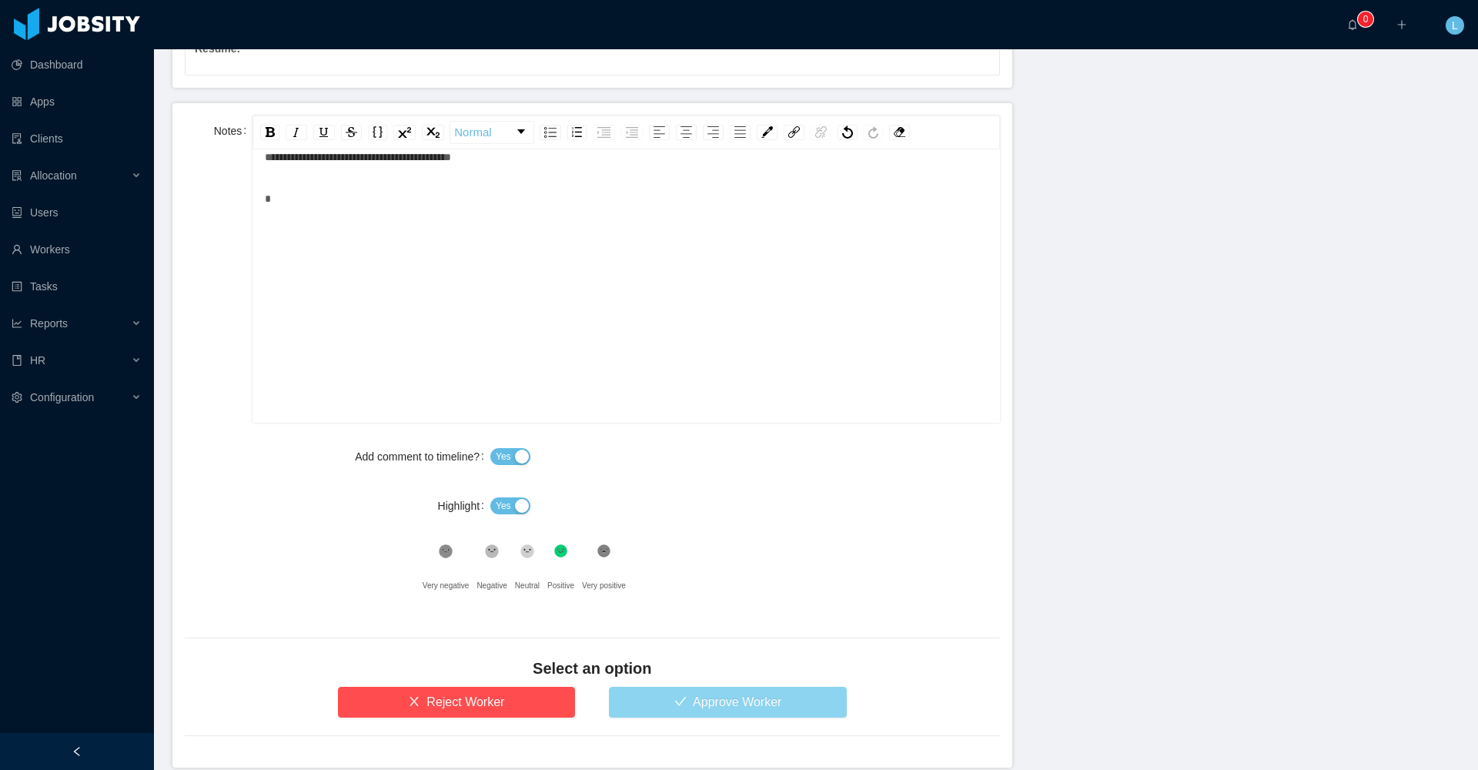
click at [729, 585] on button "Approve Worker" at bounding box center [728, 702] width 238 height 31
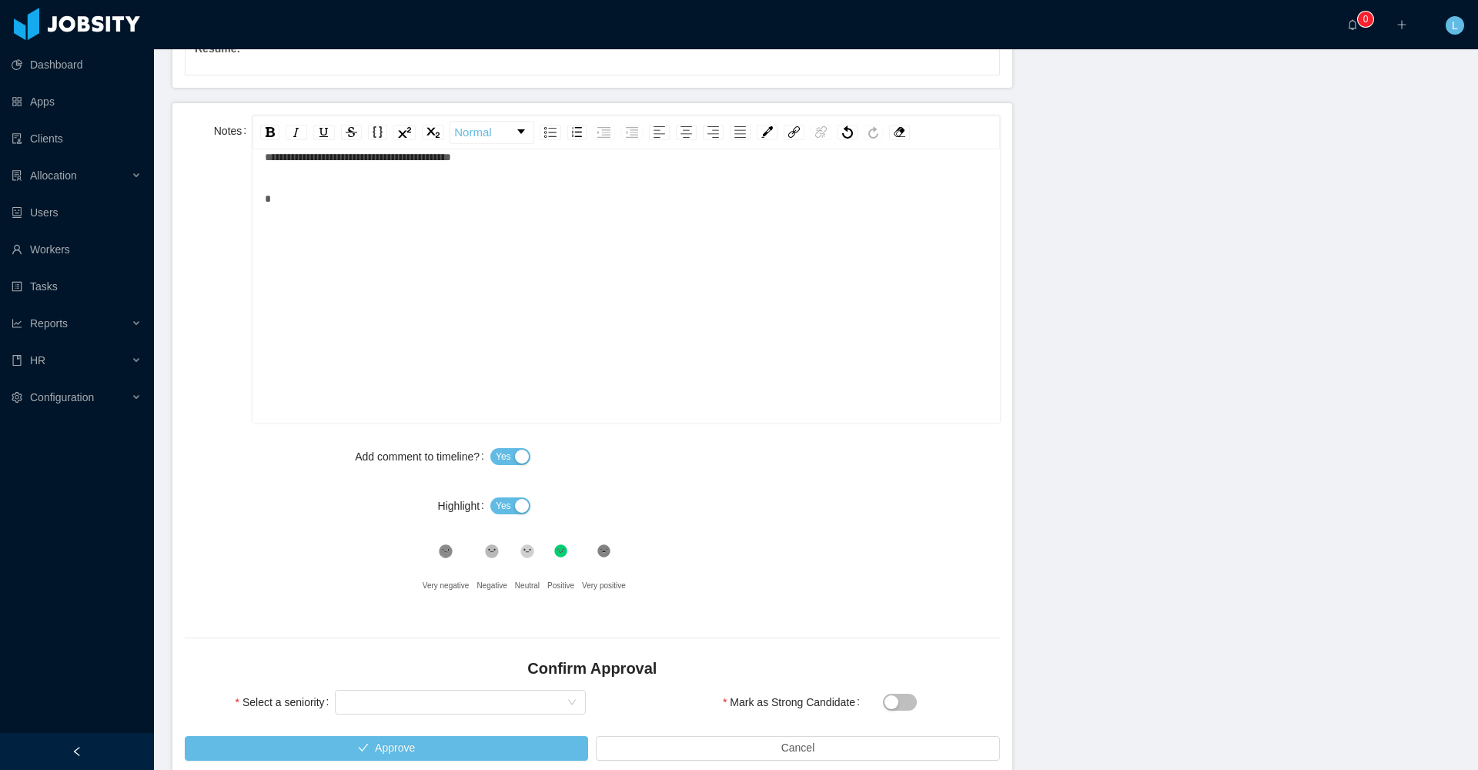
scroll to position [631, 0]
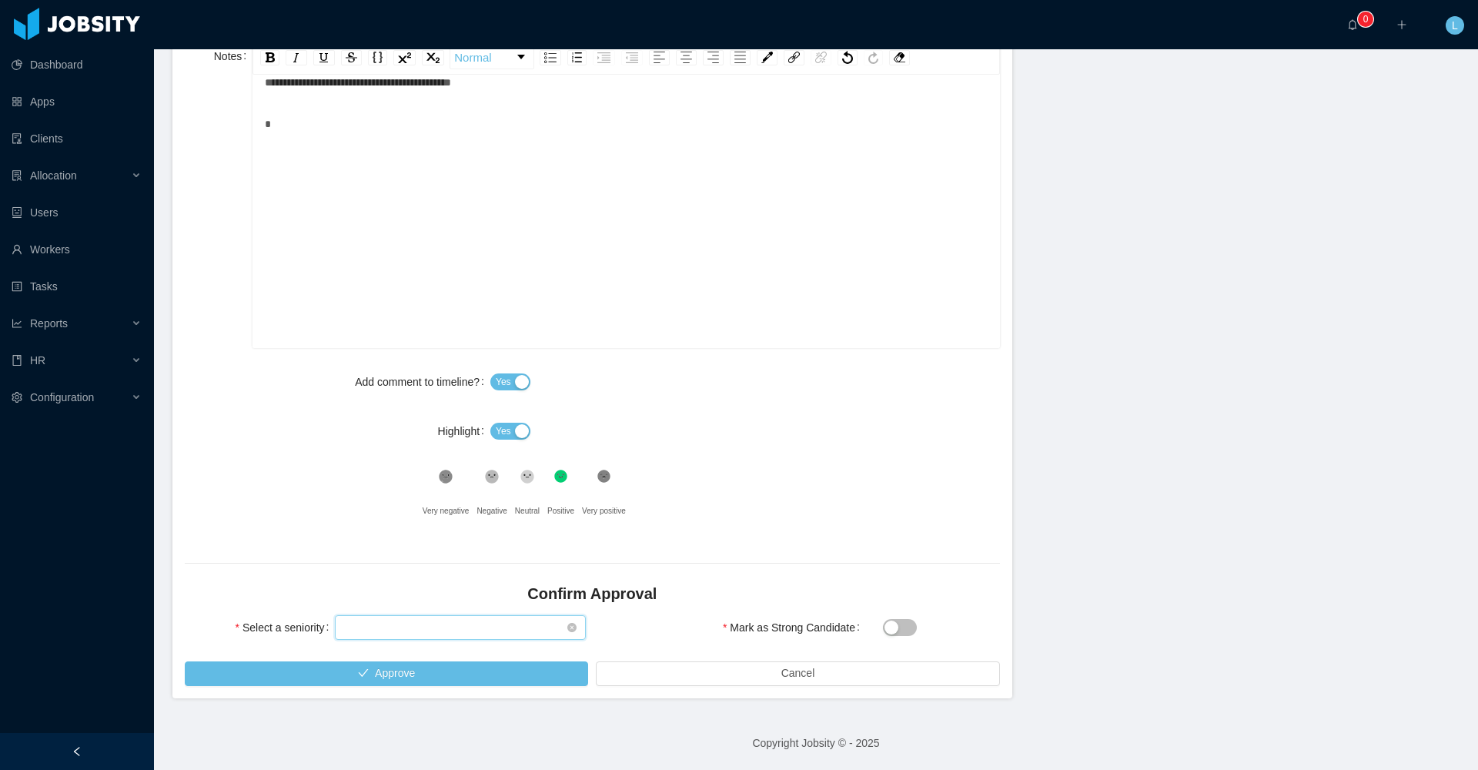
click at [402, 585] on div "Select seniority" at bounding box center [455, 627] width 223 height 23
click at [547, 585] on div "Select seniority" at bounding box center [455, 627] width 223 height 23
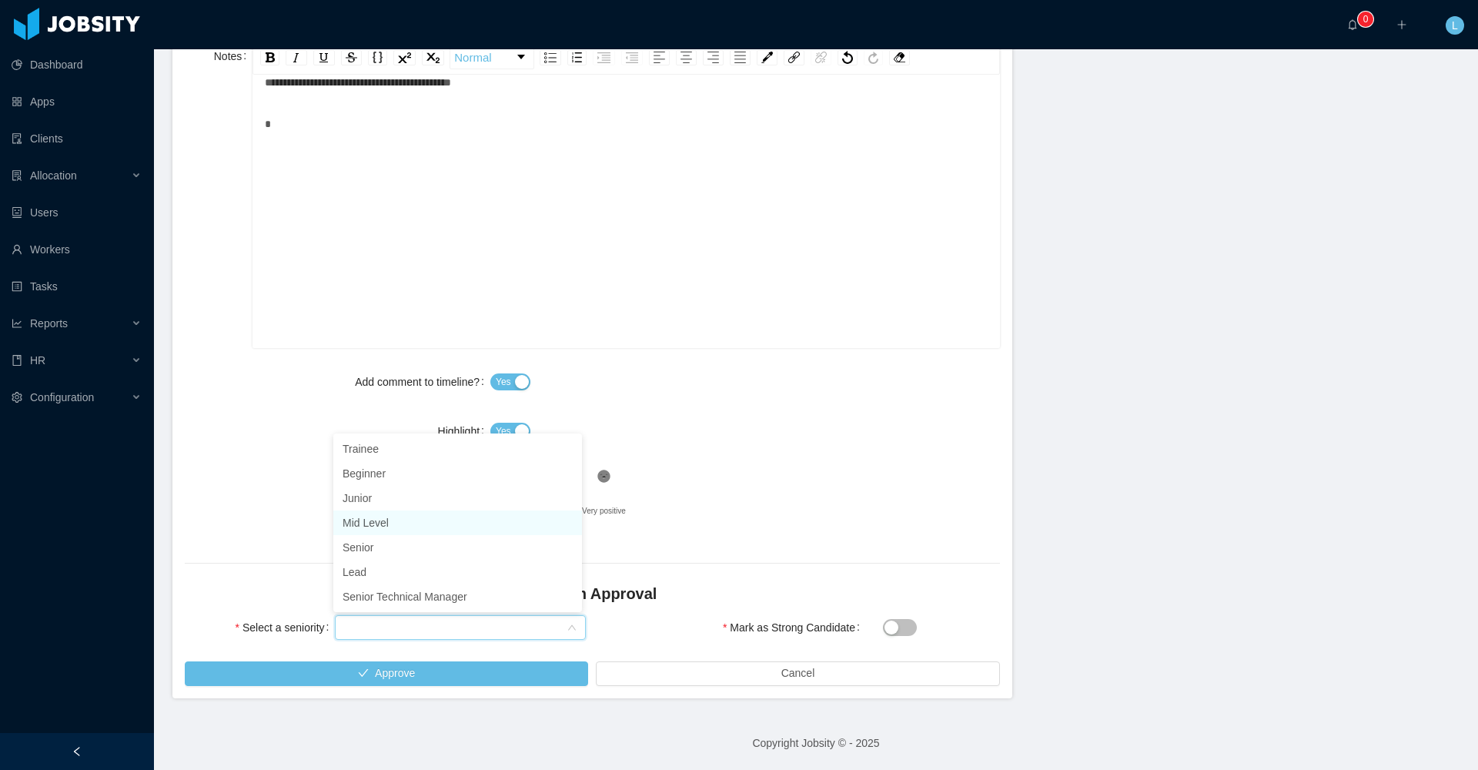
click at [386, 512] on li "Mid Level" at bounding box center [457, 523] width 249 height 25
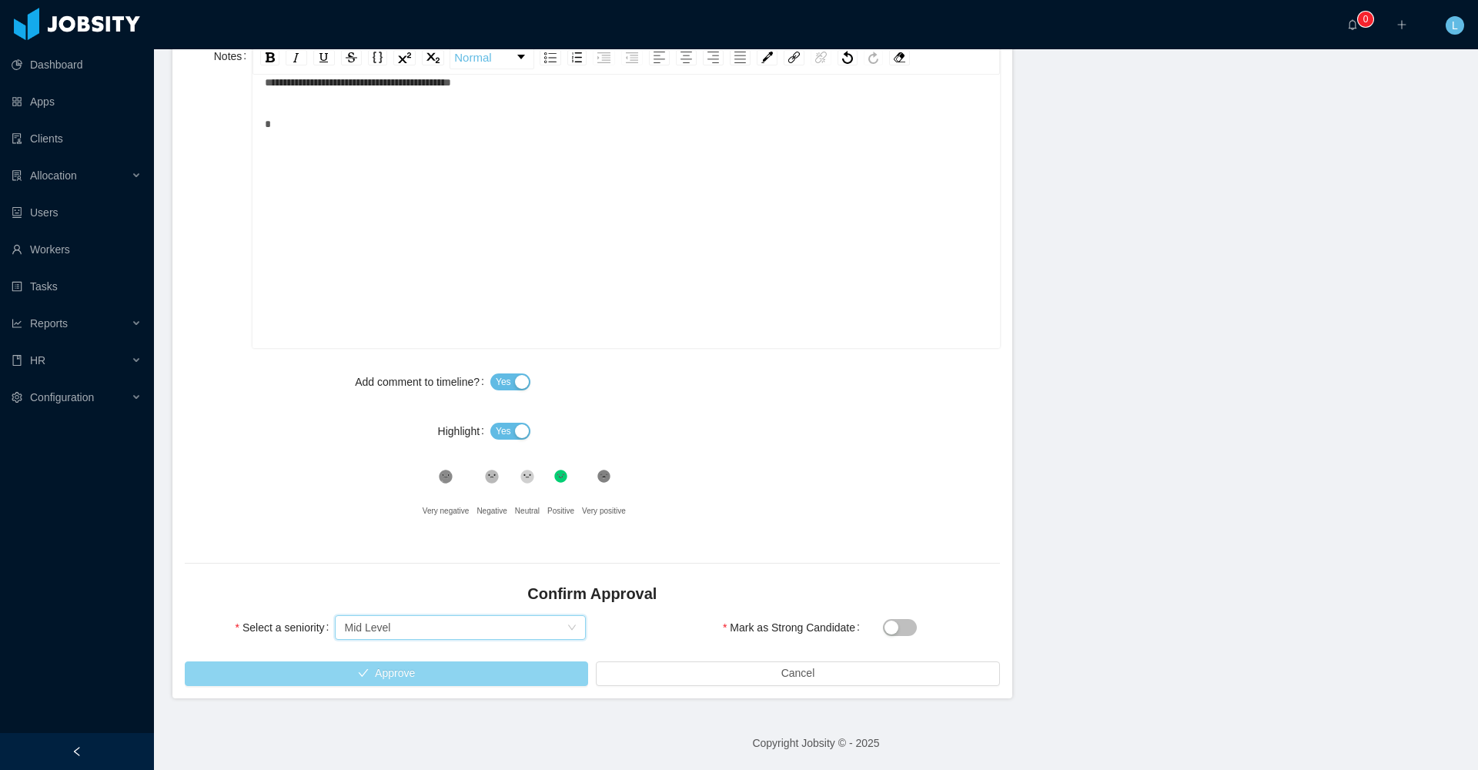
click at [424, 585] on button "Approve" at bounding box center [386, 673] width 403 height 25
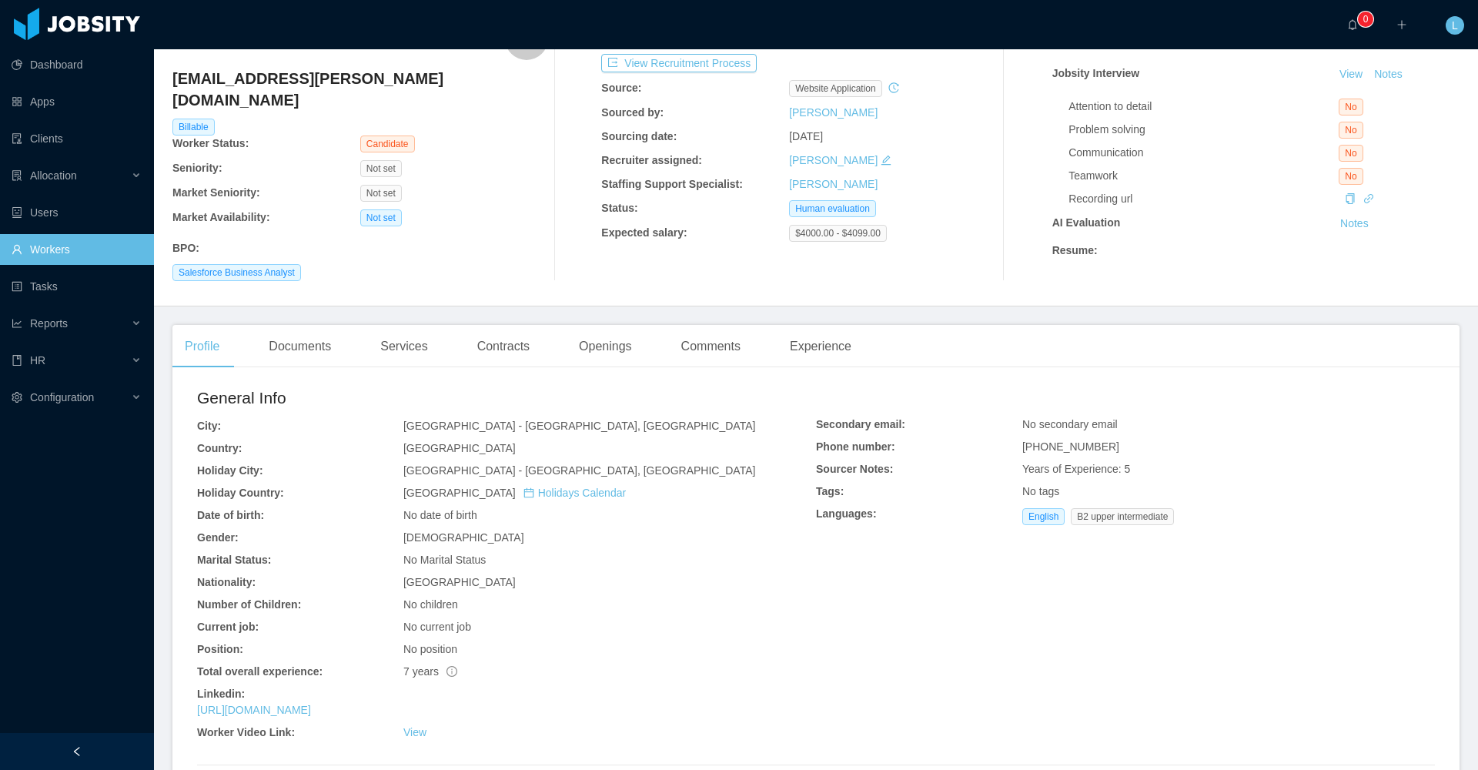
scroll to position [210, 0]
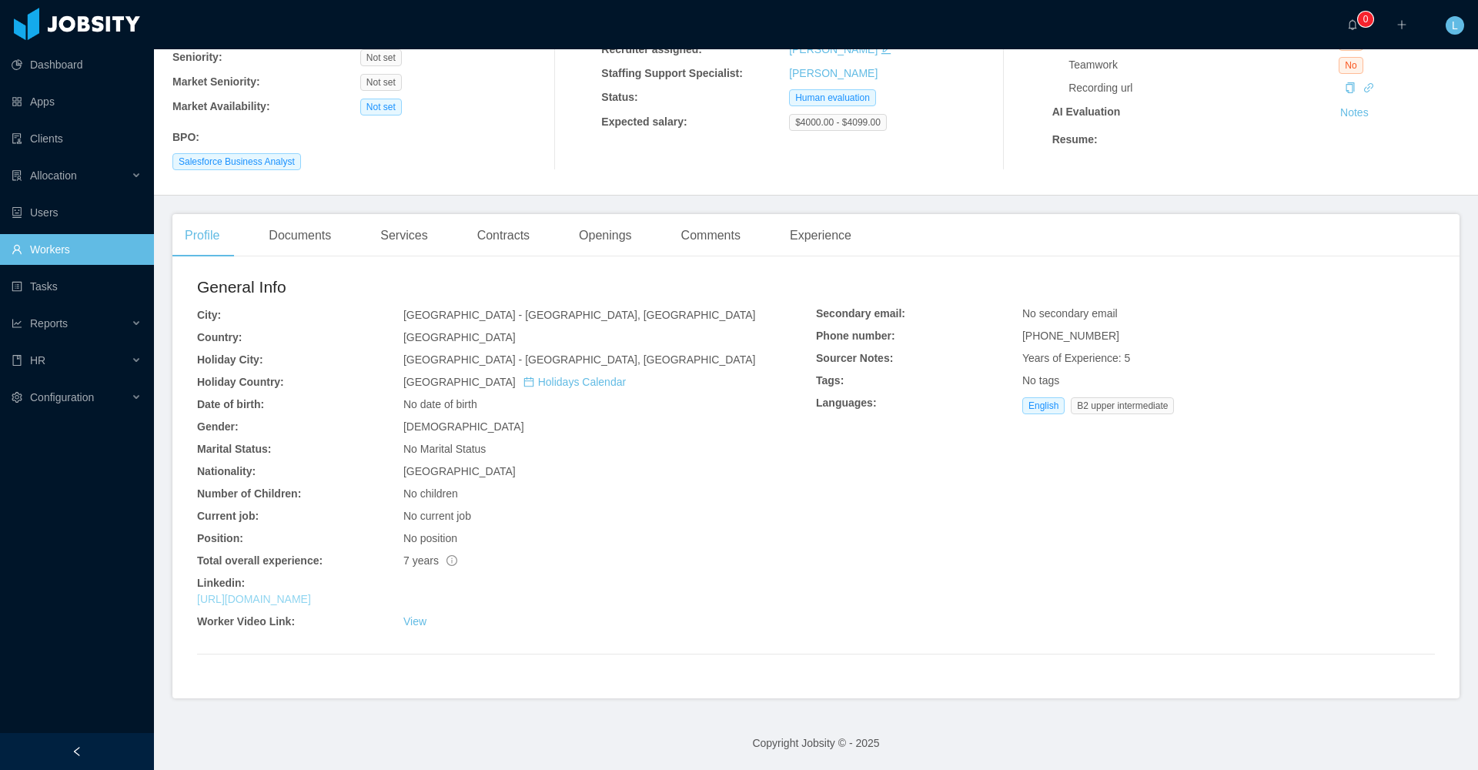
click at [311, 596] on link "[URL][DOMAIN_NAME]" at bounding box center [254, 599] width 114 height 12
click at [405, 621] on link "View" at bounding box center [414, 621] width 23 height 12
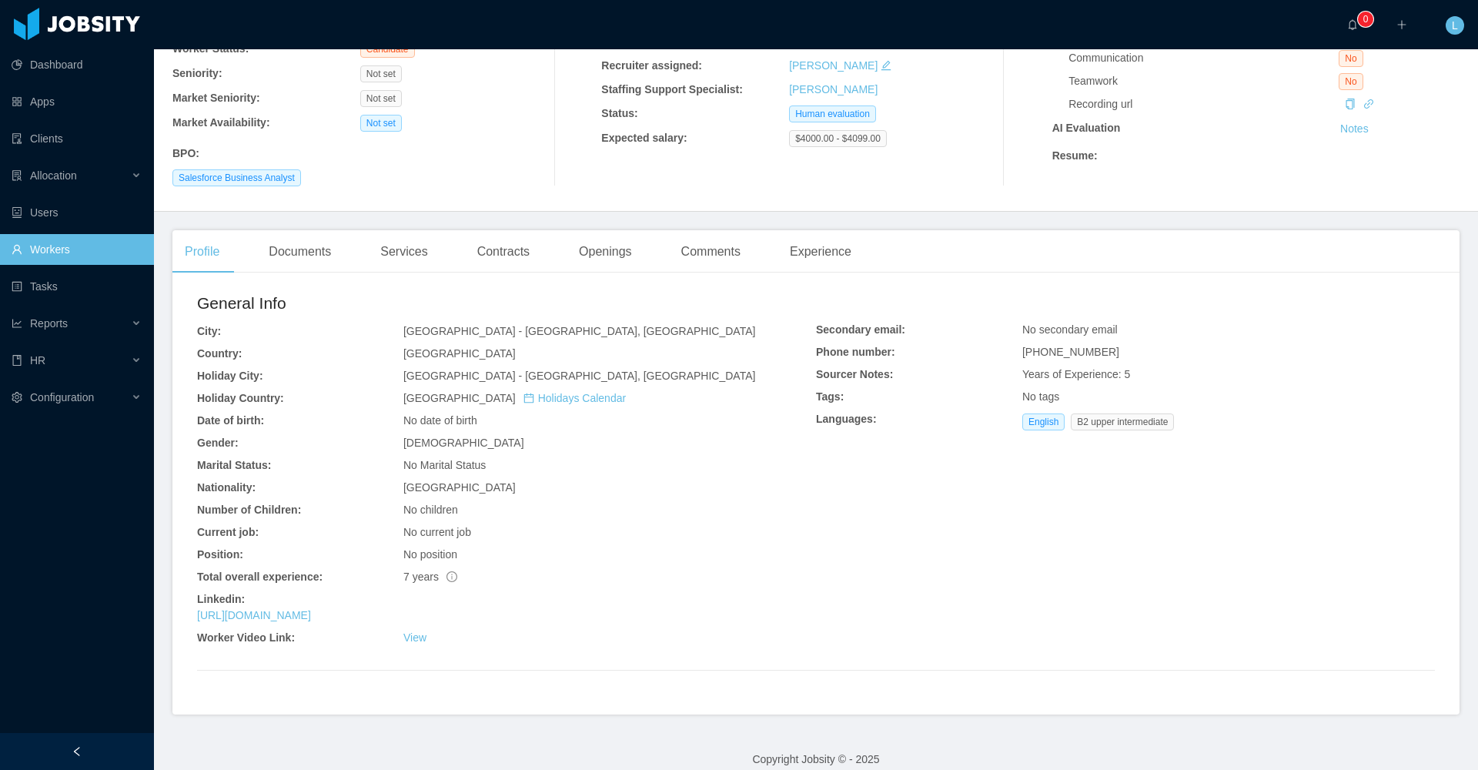
scroll to position [0, 0]
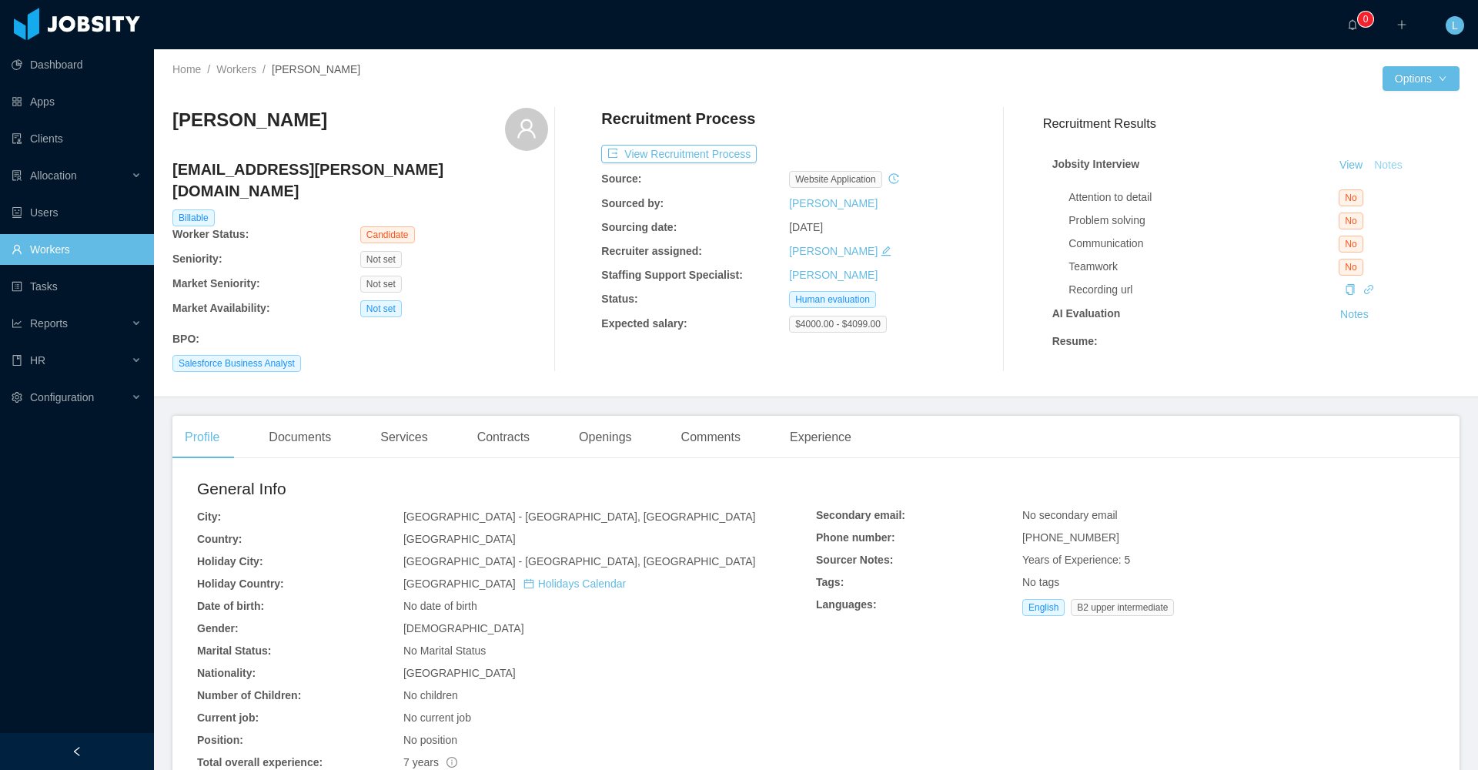
click at [1368, 166] on button "Notes" at bounding box center [1388, 165] width 41 height 18
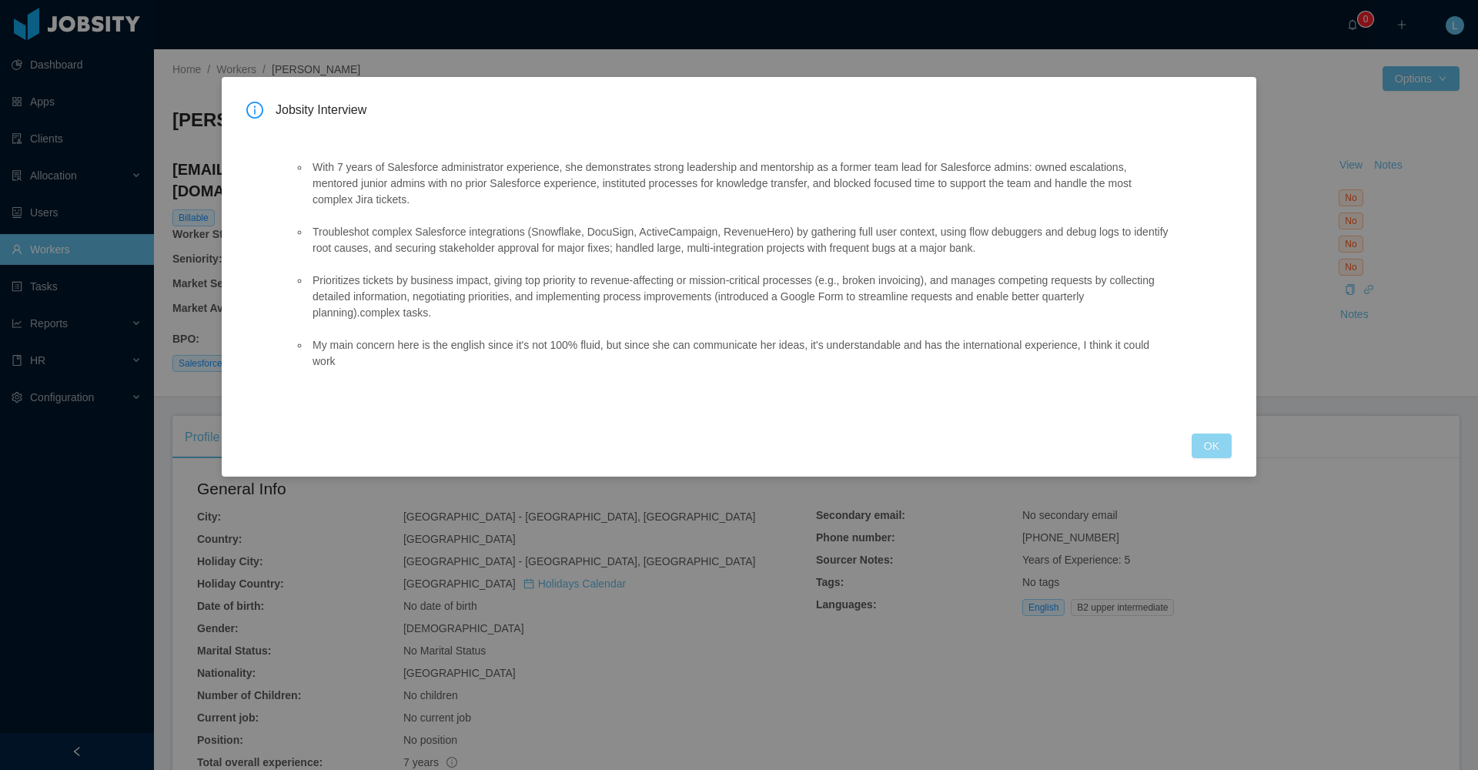
click at [1215, 447] on button "OK" at bounding box center [1212, 446] width 40 height 25
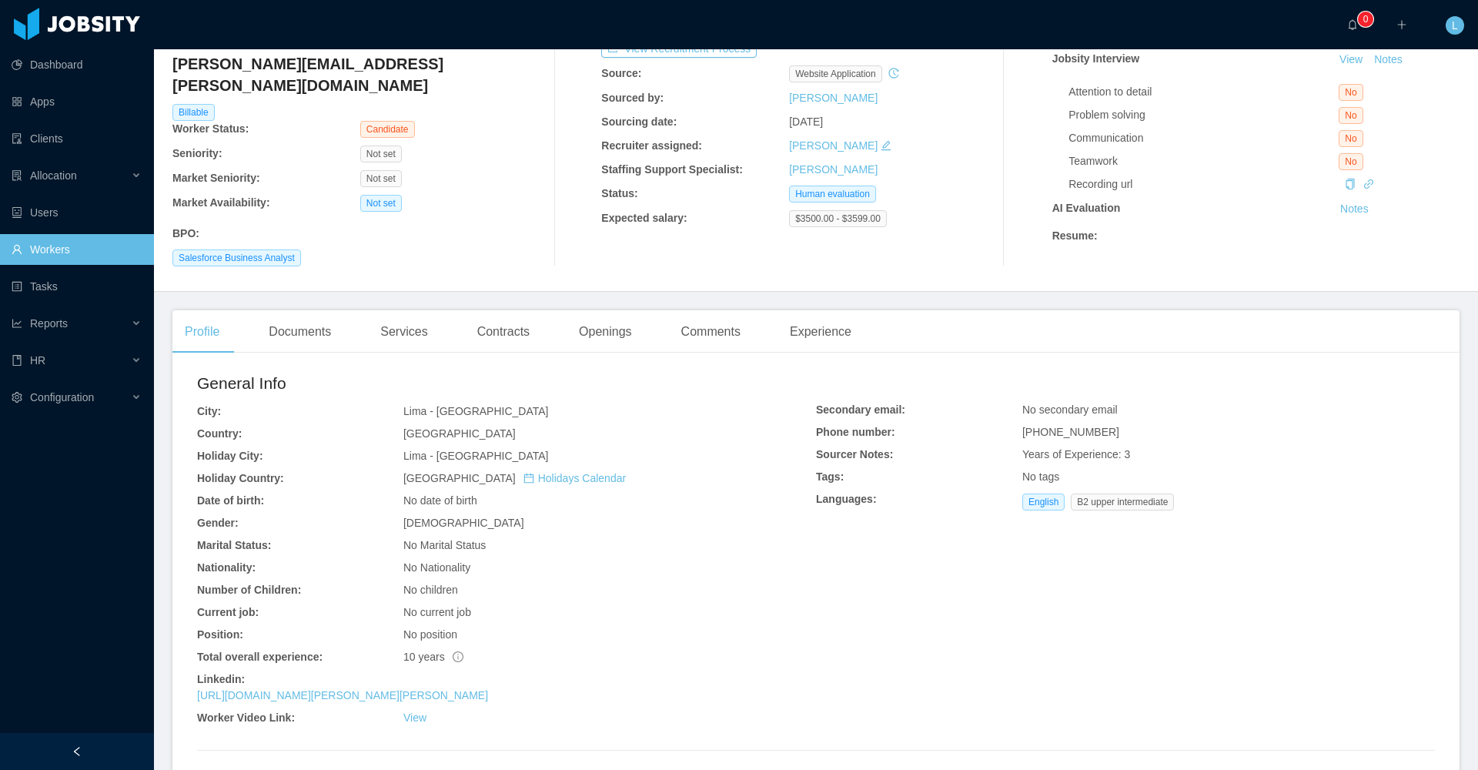
scroll to position [210, 0]
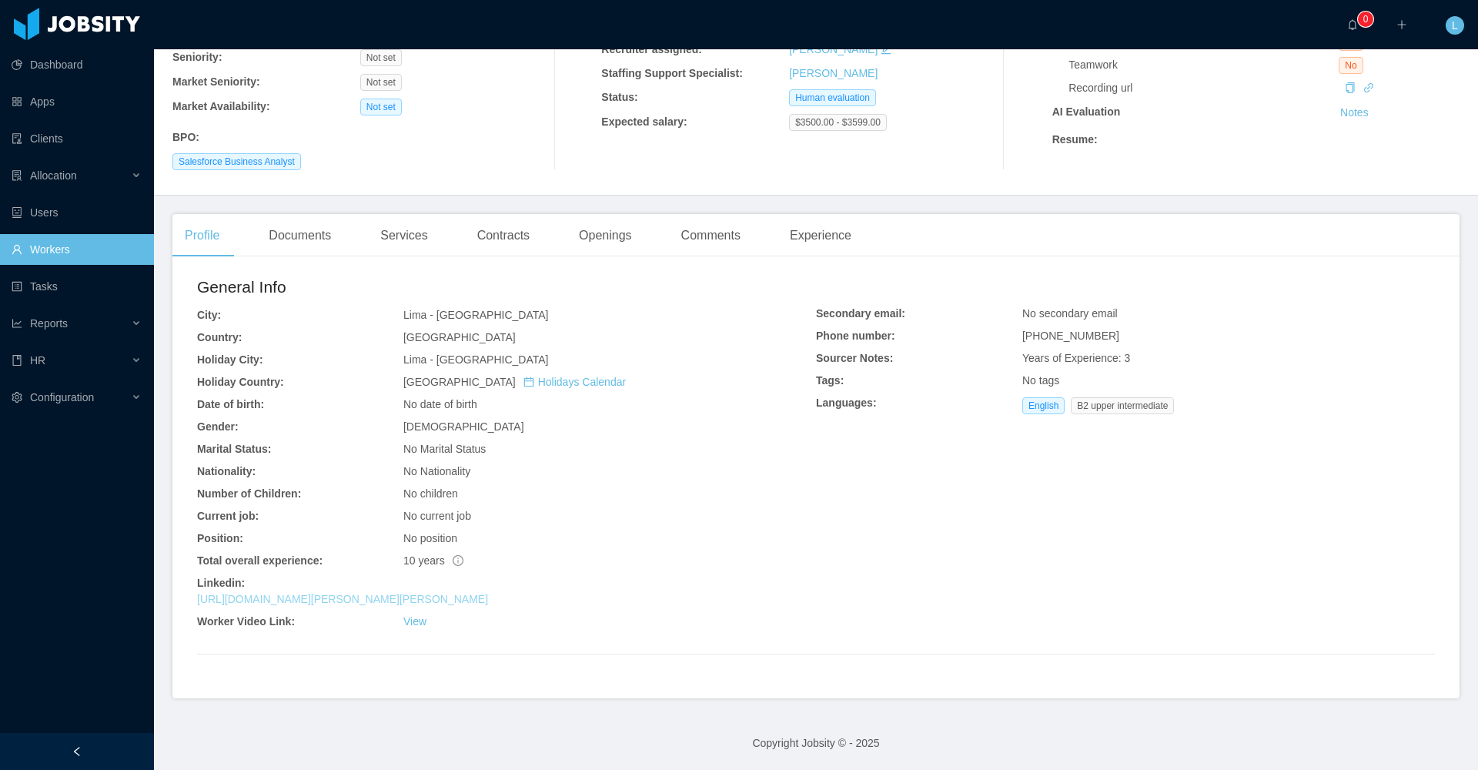
click at [440, 600] on link "[URL][DOMAIN_NAME][PERSON_NAME][PERSON_NAME]" at bounding box center [342, 599] width 291 height 12
click at [413, 624] on link "View" at bounding box center [414, 621] width 23 height 12
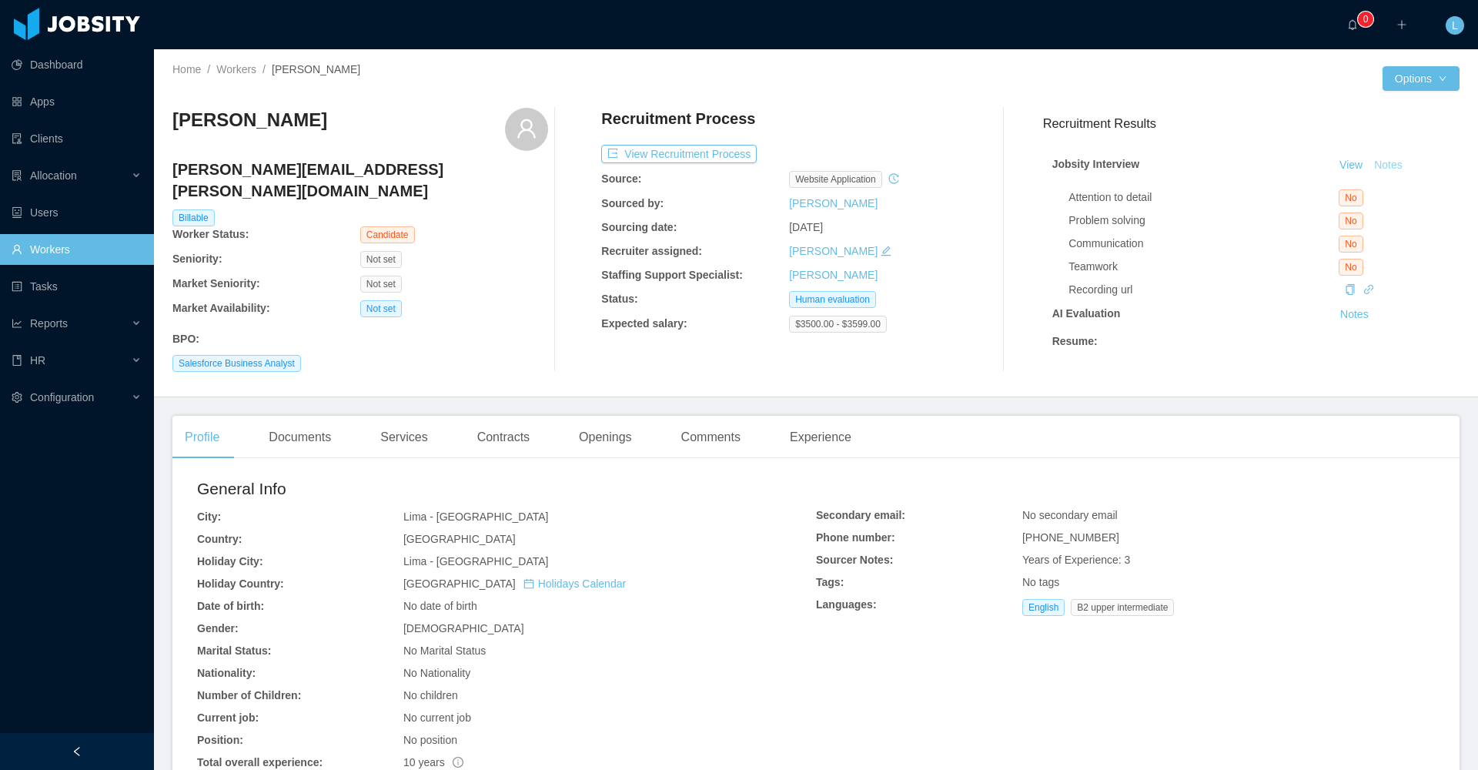
click at [1368, 162] on button "Notes" at bounding box center [1388, 165] width 41 height 18
